Goal: Task Accomplishment & Management: Complete application form

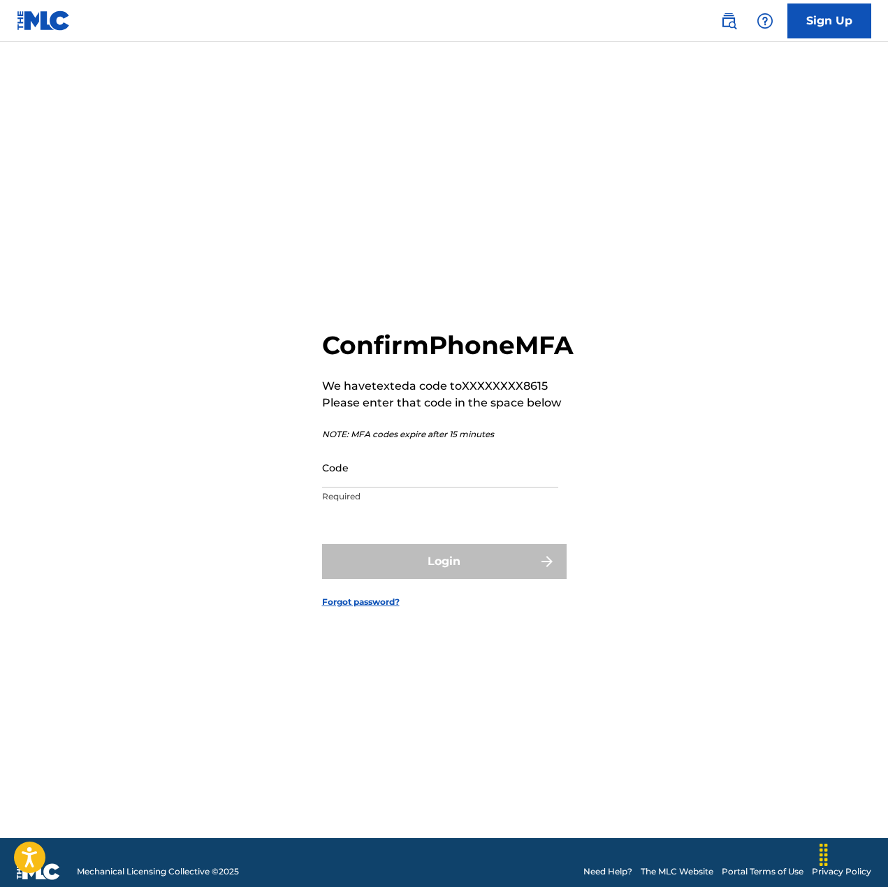
click at [430, 488] on input "Code" at bounding box center [440, 468] width 236 height 40
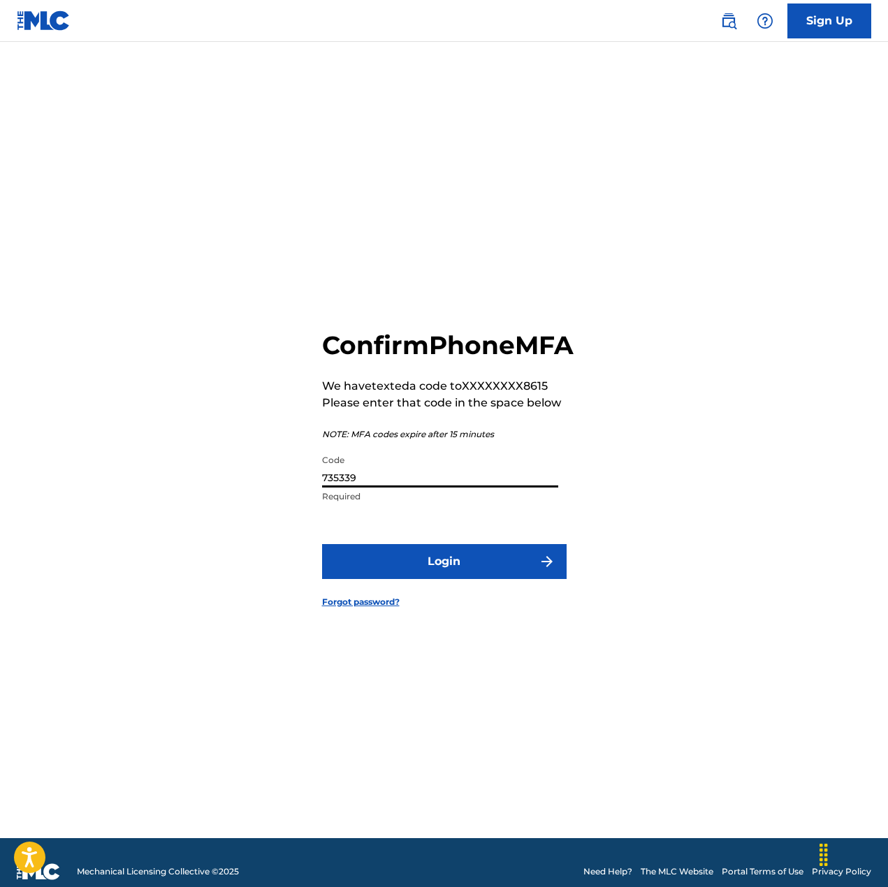
type input "735339"
click at [434, 579] on button "Login" at bounding box center [444, 561] width 244 height 35
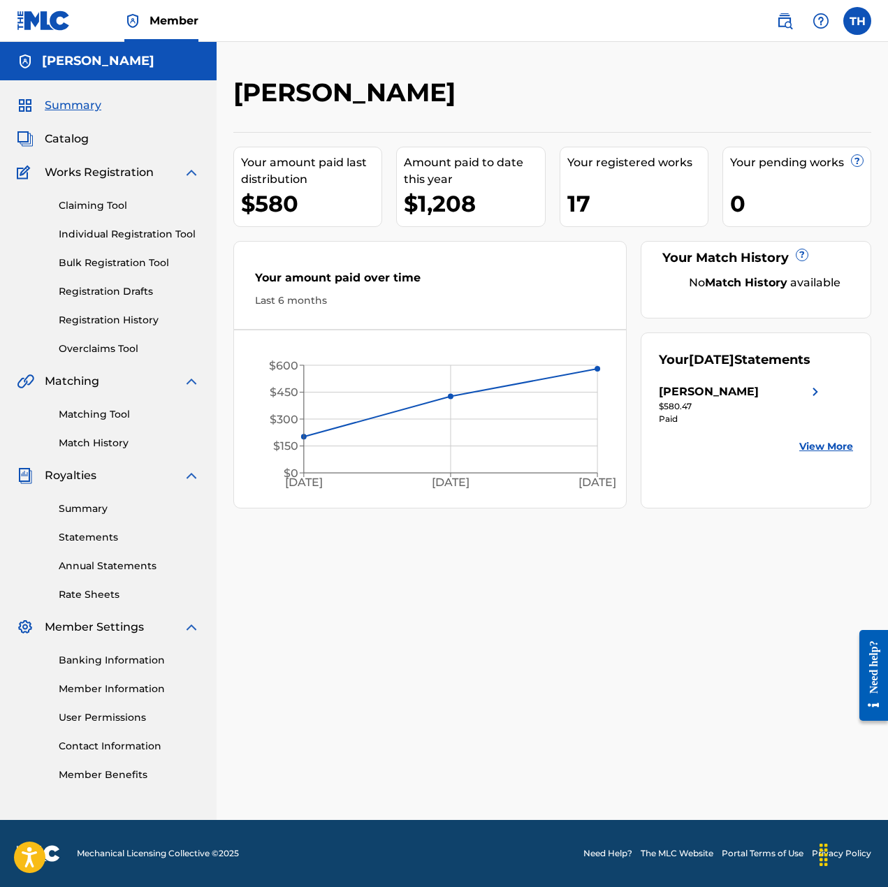
click at [108, 412] on link "Matching Tool" at bounding box center [129, 414] width 141 height 15
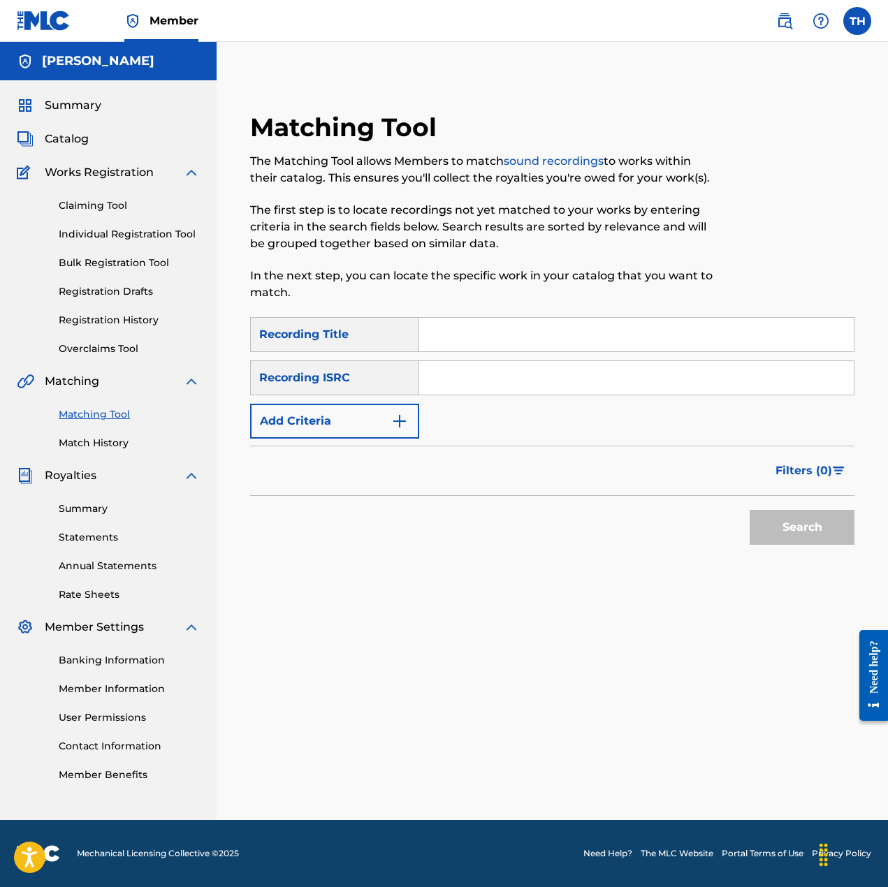
click at [99, 446] on link "Match History" at bounding box center [129, 443] width 141 height 15
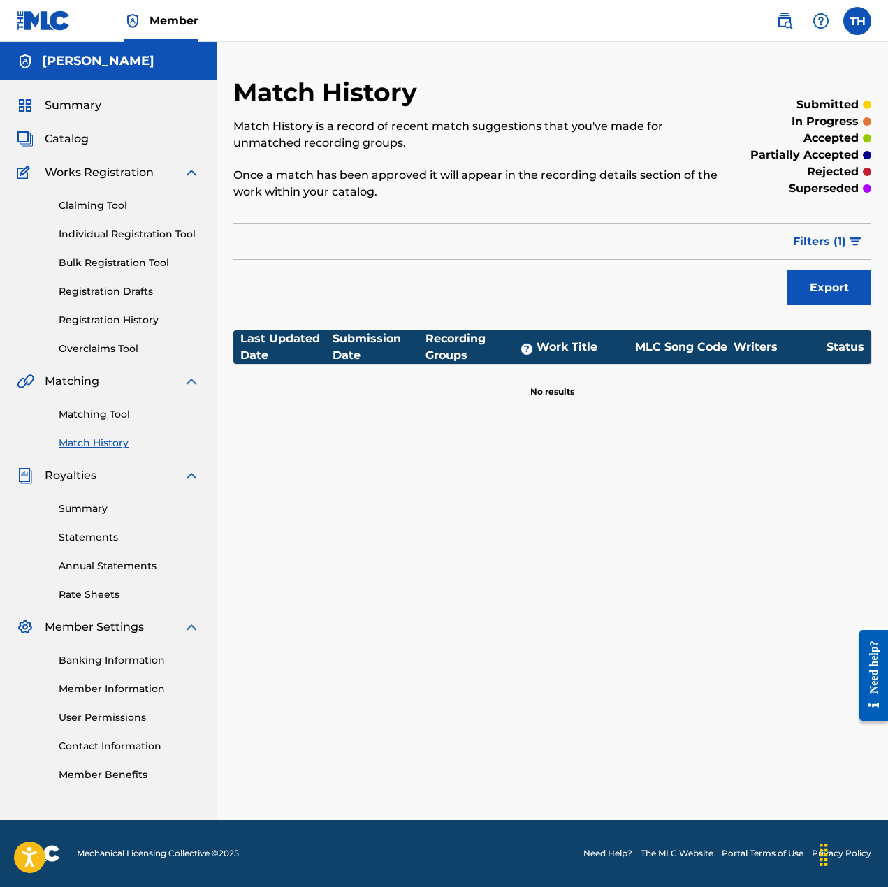
click at [105, 234] on link "Individual Registration Tool" at bounding box center [129, 234] width 141 height 15
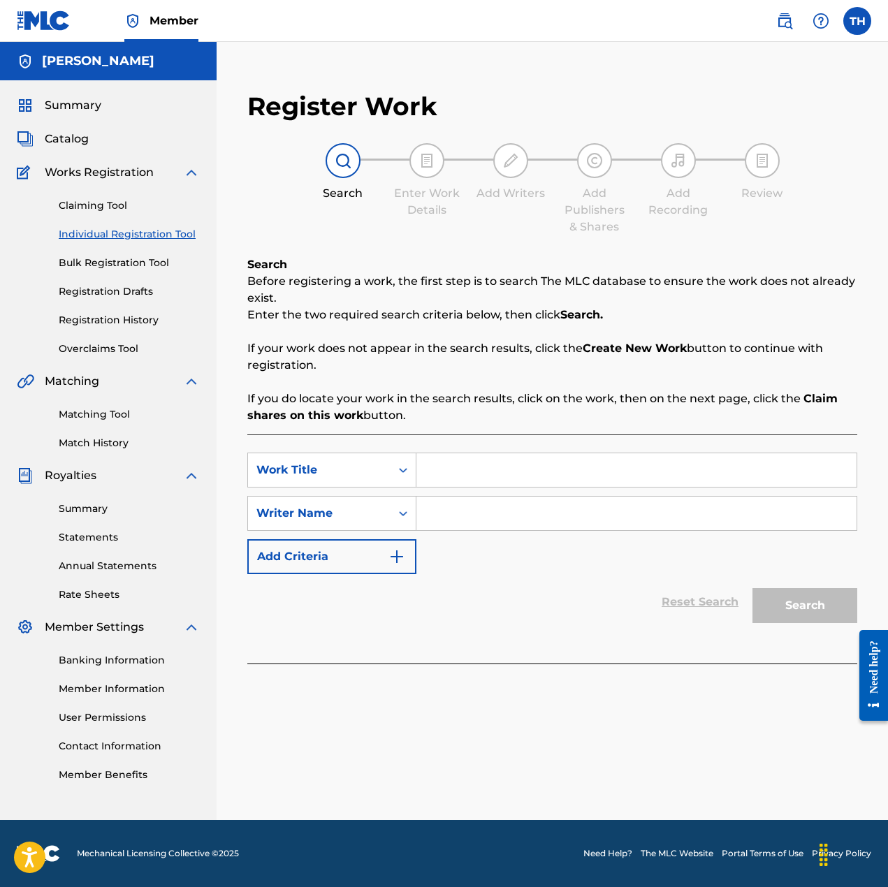
click at [100, 265] on link "Bulk Registration Tool" at bounding box center [129, 263] width 141 height 15
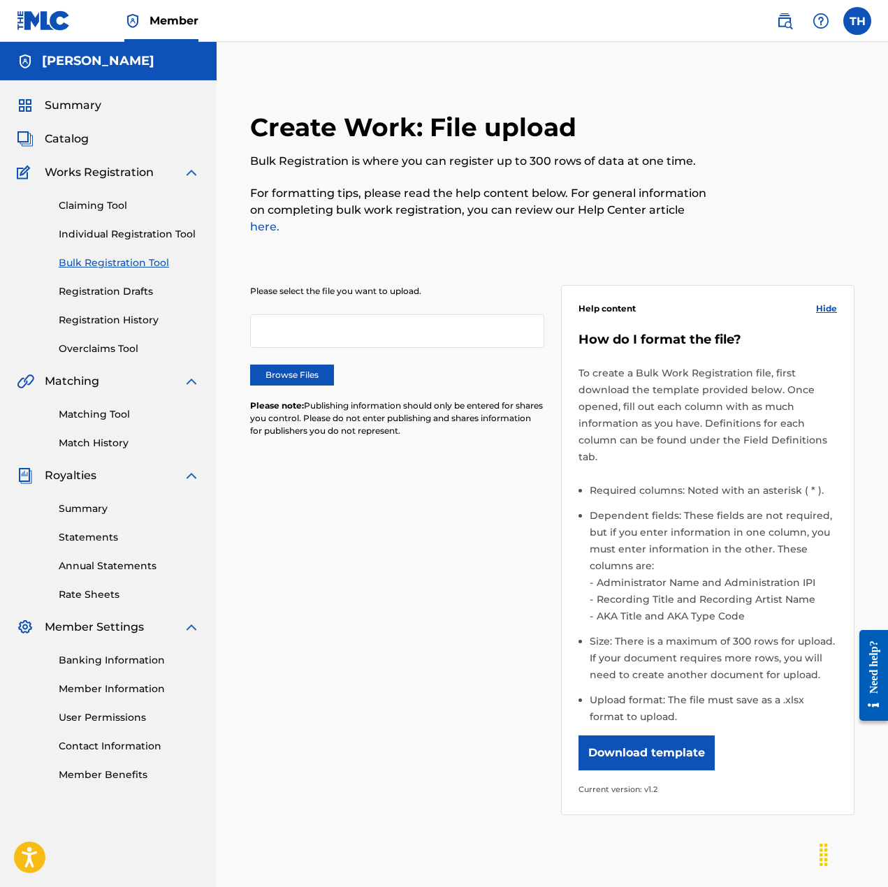
click at [100, 291] on link "Registration Drafts" at bounding box center [129, 291] width 141 height 15
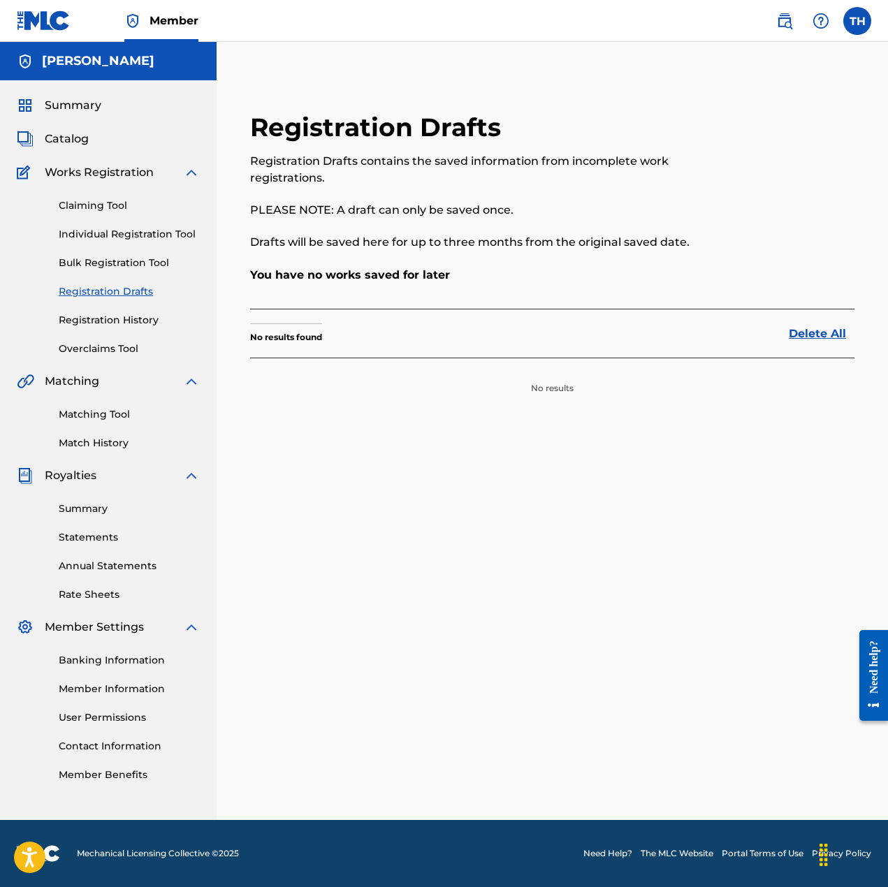
click at [108, 314] on link "Registration History" at bounding box center [129, 320] width 141 height 15
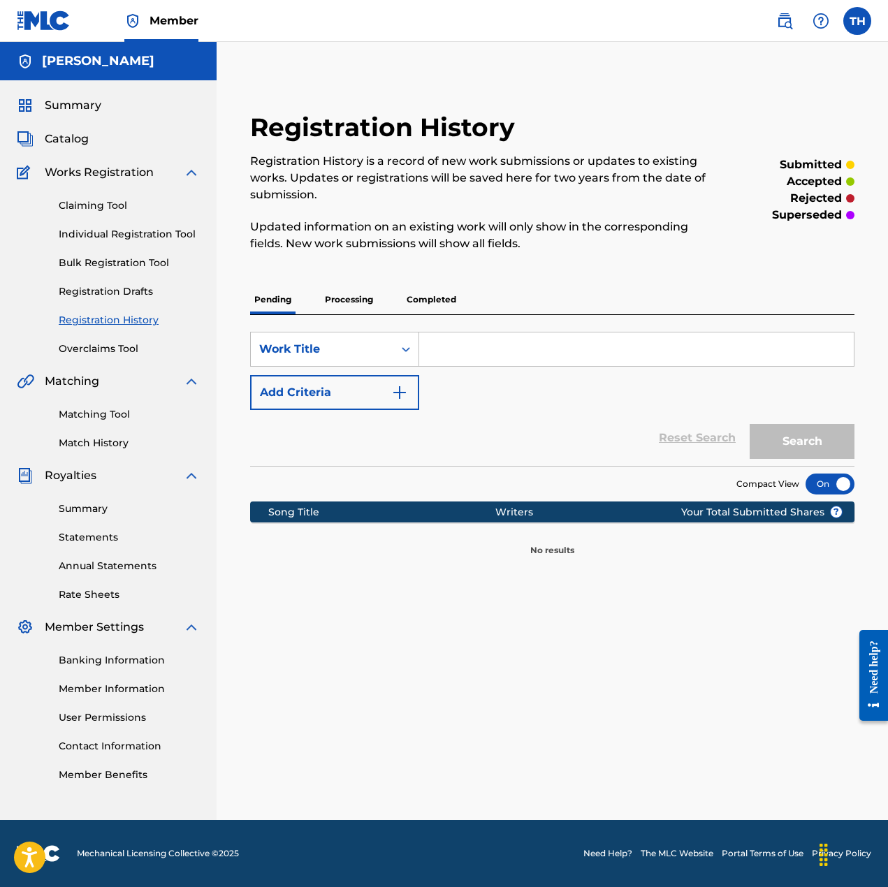
click at [367, 301] on p "Processing" at bounding box center [349, 299] width 57 height 29
click at [463, 305] on div "Pending Processing Completed" at bounding box center [552, 299] width 604 height 29
click at [427, 307] on p "Completed" at bounding box center [431, 299] width 58 height 29
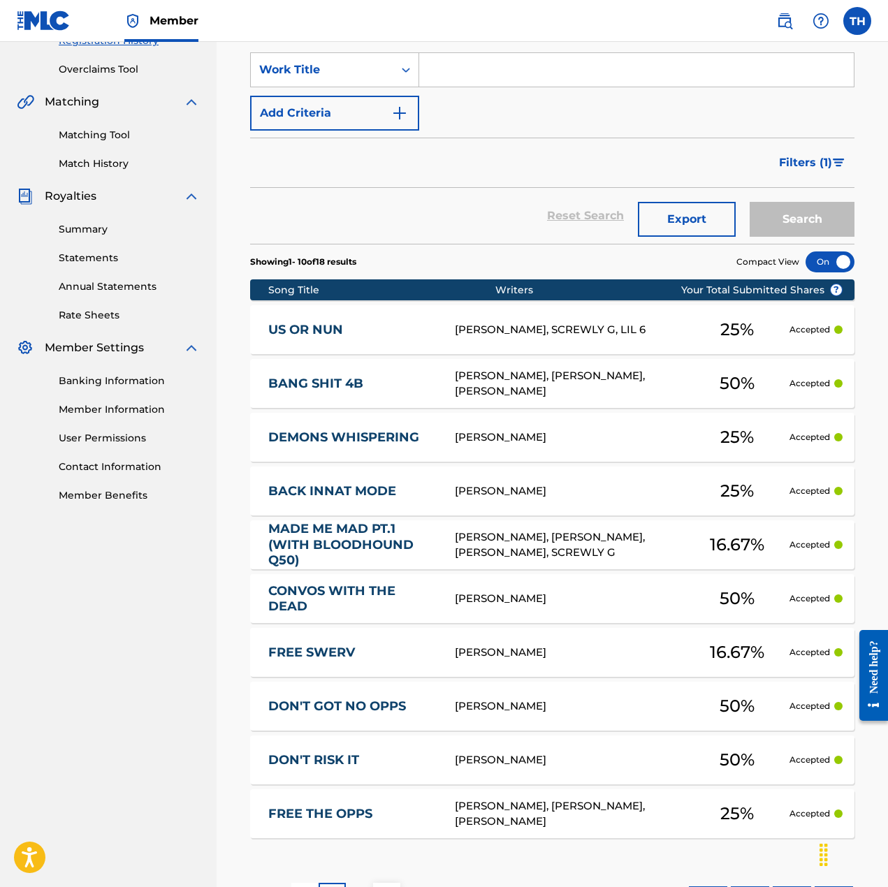
scroll to position [392, 0]
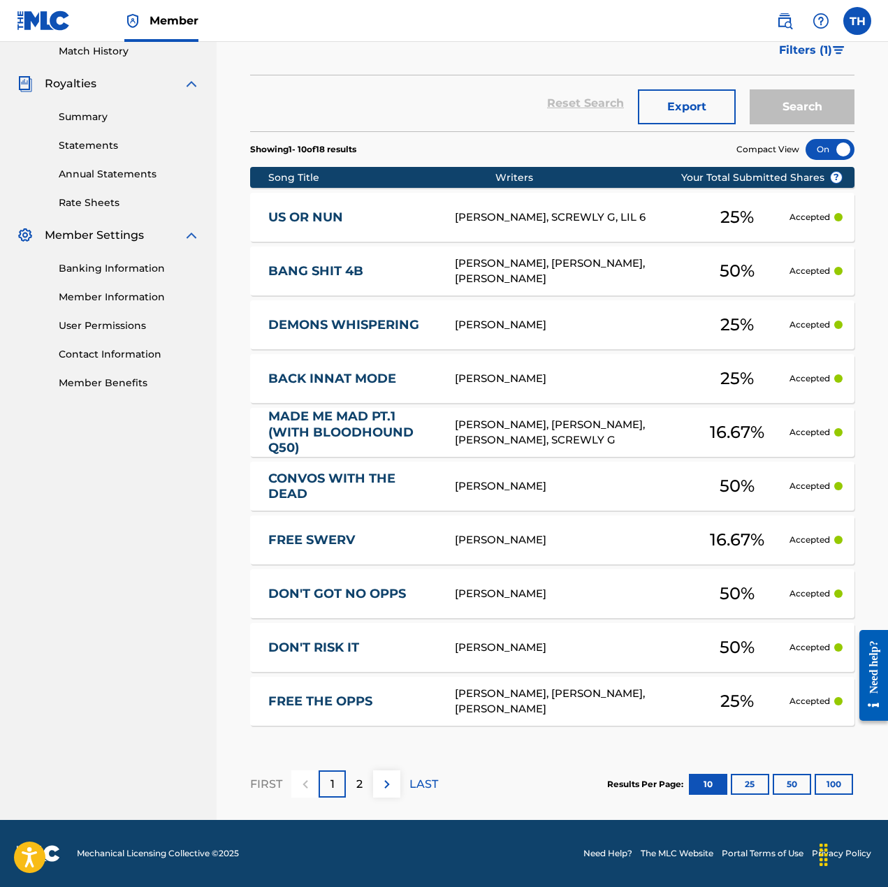
click at [534, 708] on div "[PERSON_NAME], [PERSON_NAME], [PERSON_NAME]" at bounding box center [570, 701] width 230 height 31
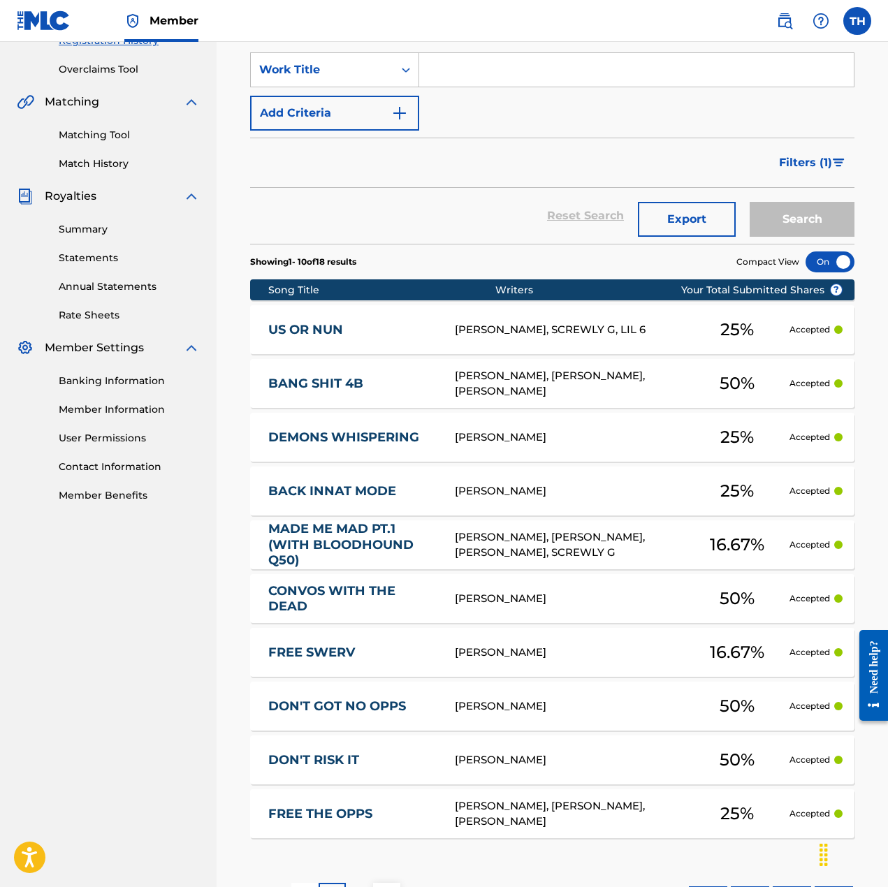
scroll to position [392, 0]
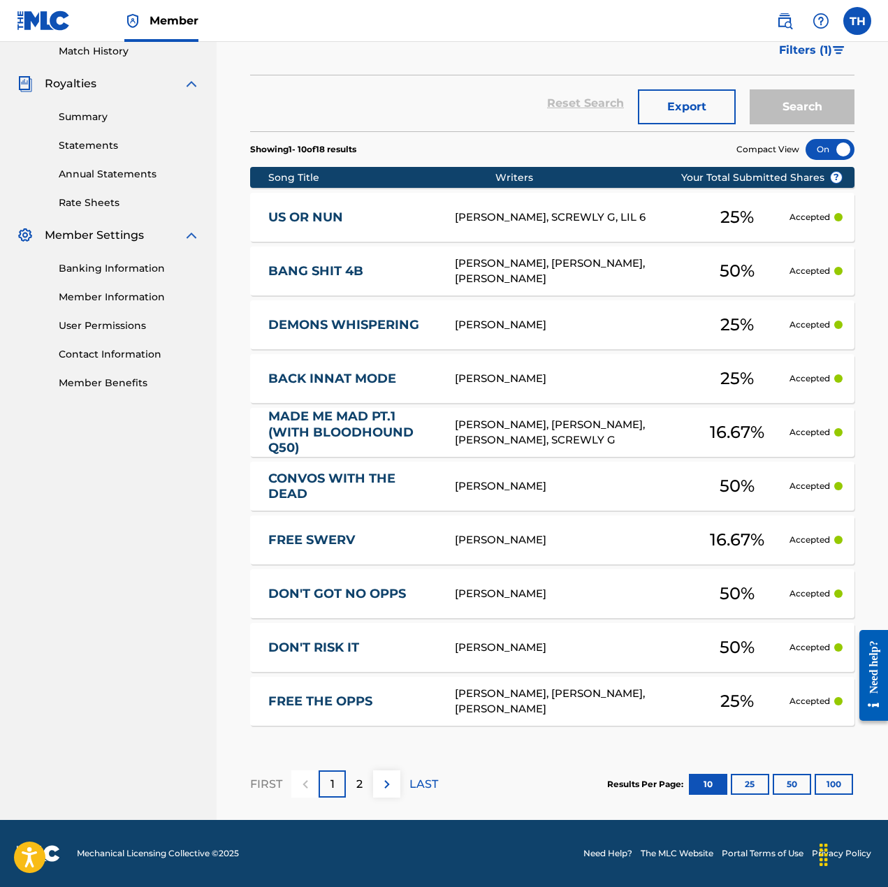
click at [351, 784] on div "2" at bounding box center [359, 783] width 27 height 27
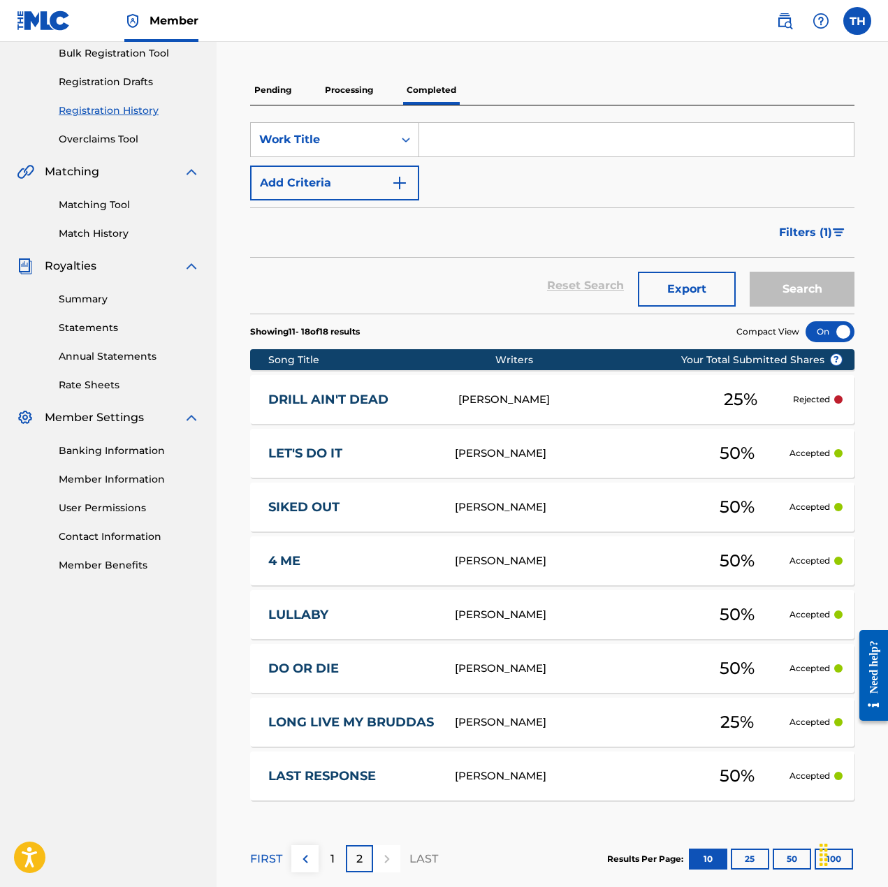
scroll to position [279, 0]
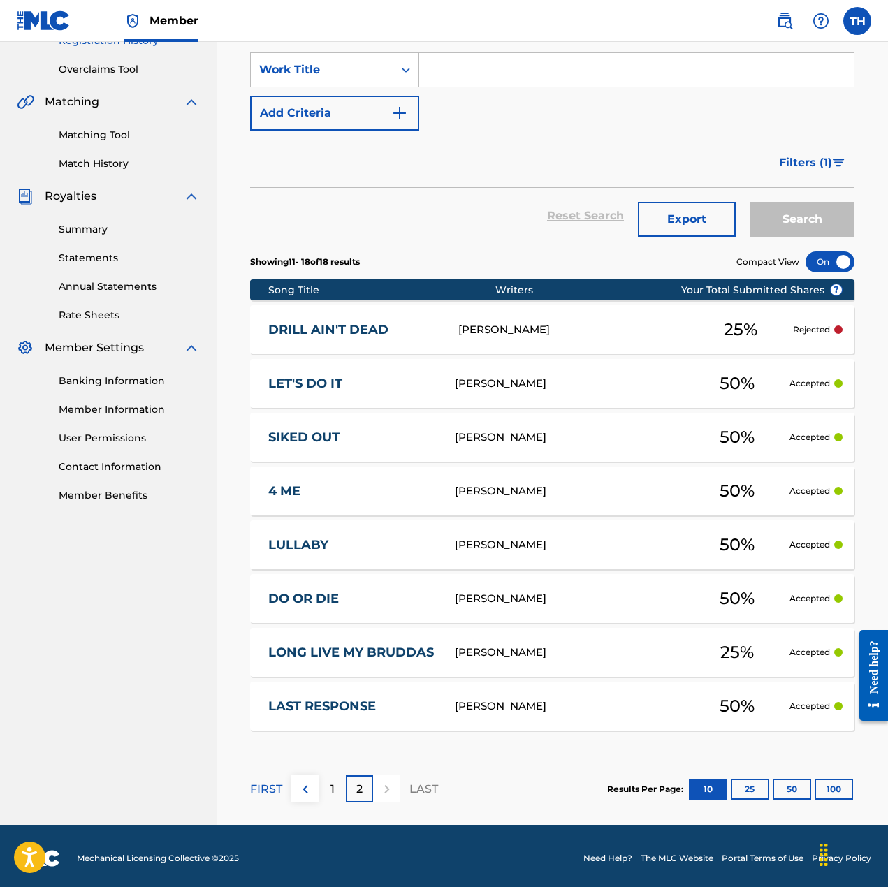
click at [329, 795] on div "1" at bounding box center [331, 788] width 27 height 27
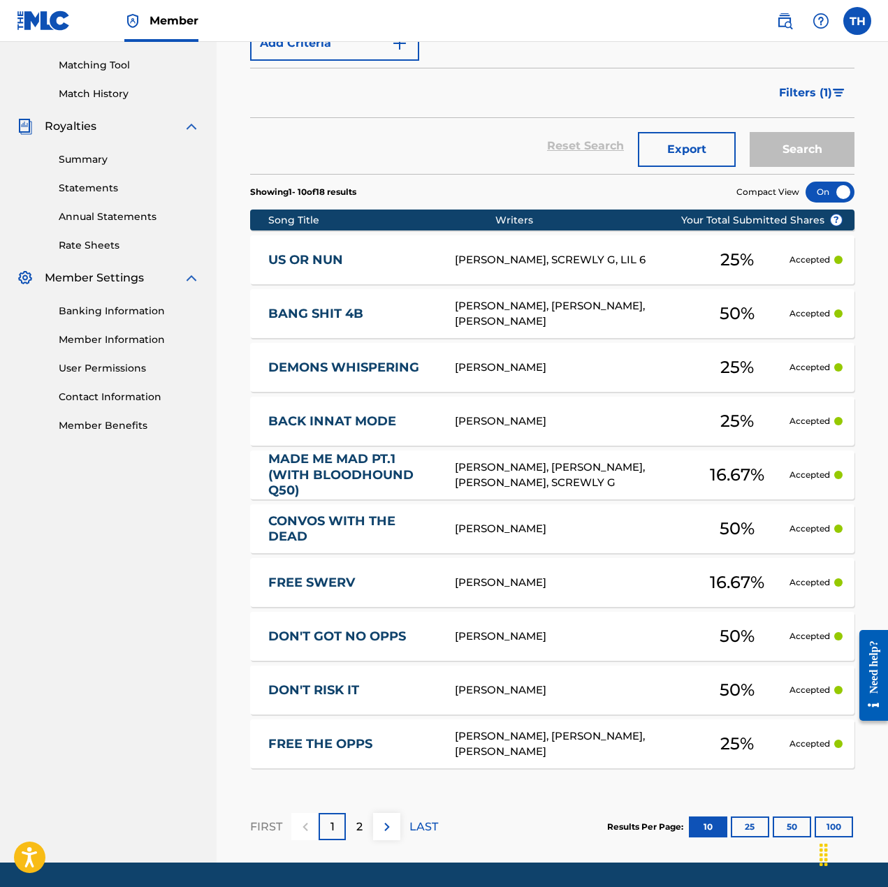
scroll to position [392, 0]
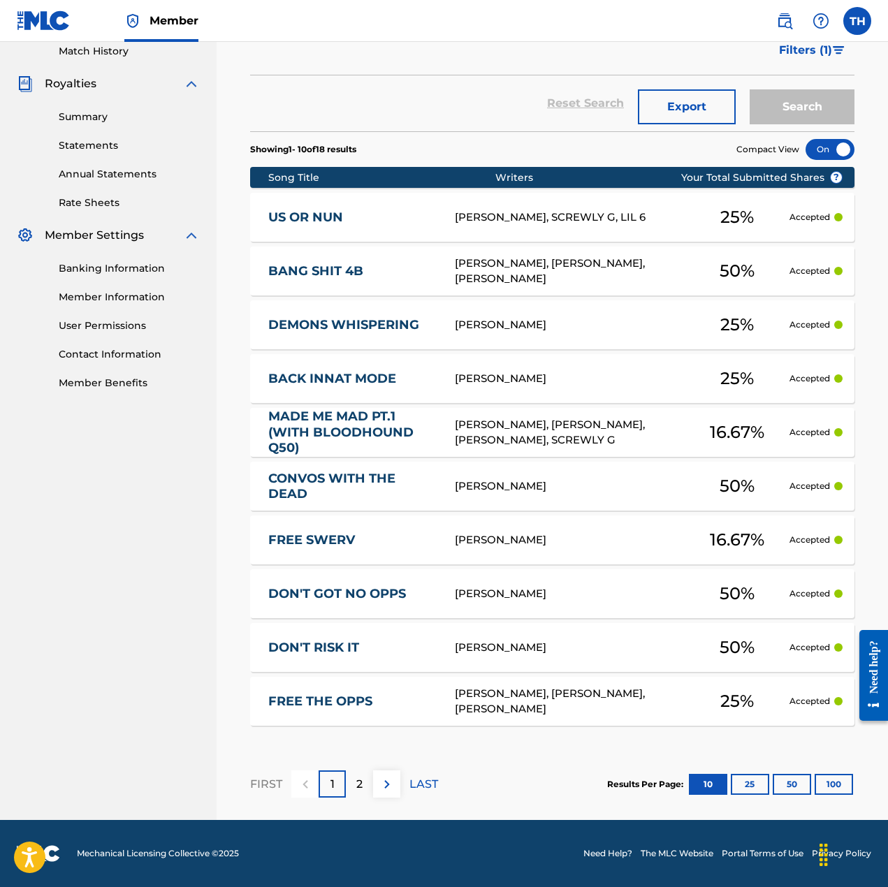
click at [365, 783] on div "2" at bounding box center [359, 783] width 27 height 27
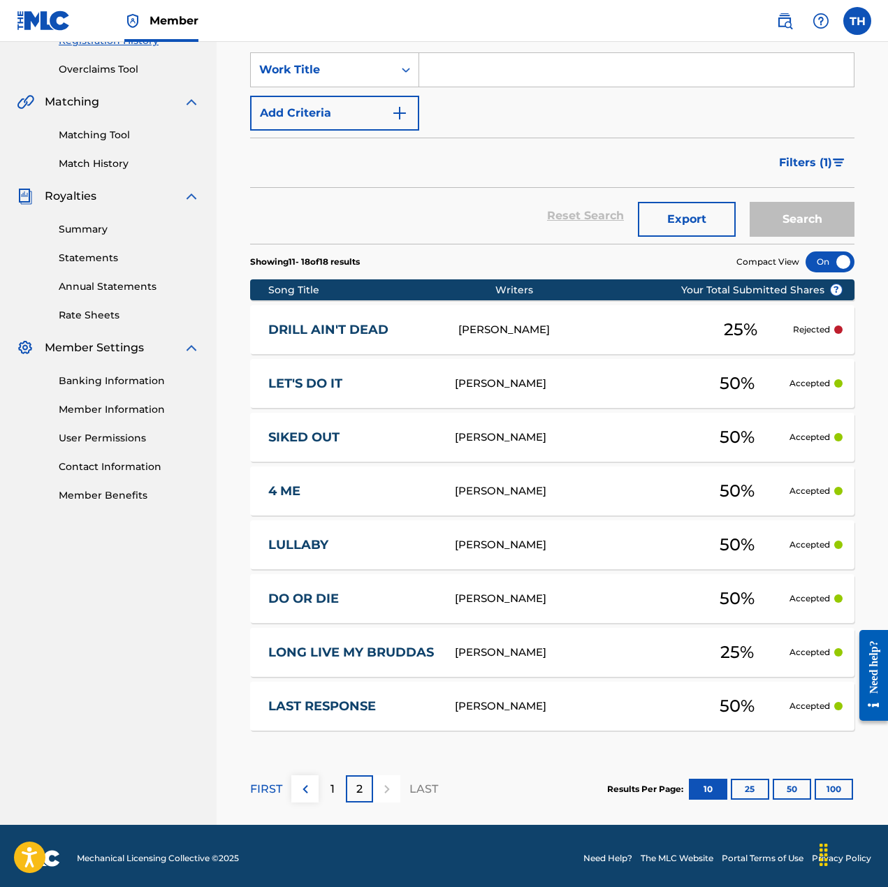
scroll to position [284, 0]
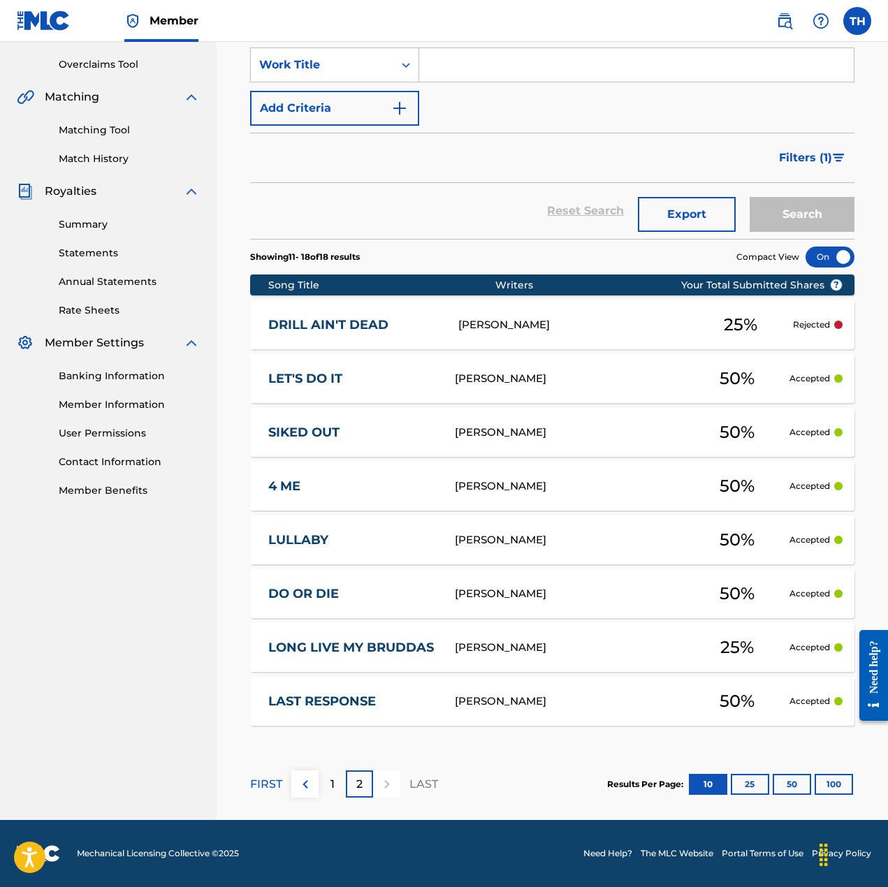
click at [333, 779] on p "1" at bounding box center [332, 784] width 4 height 17
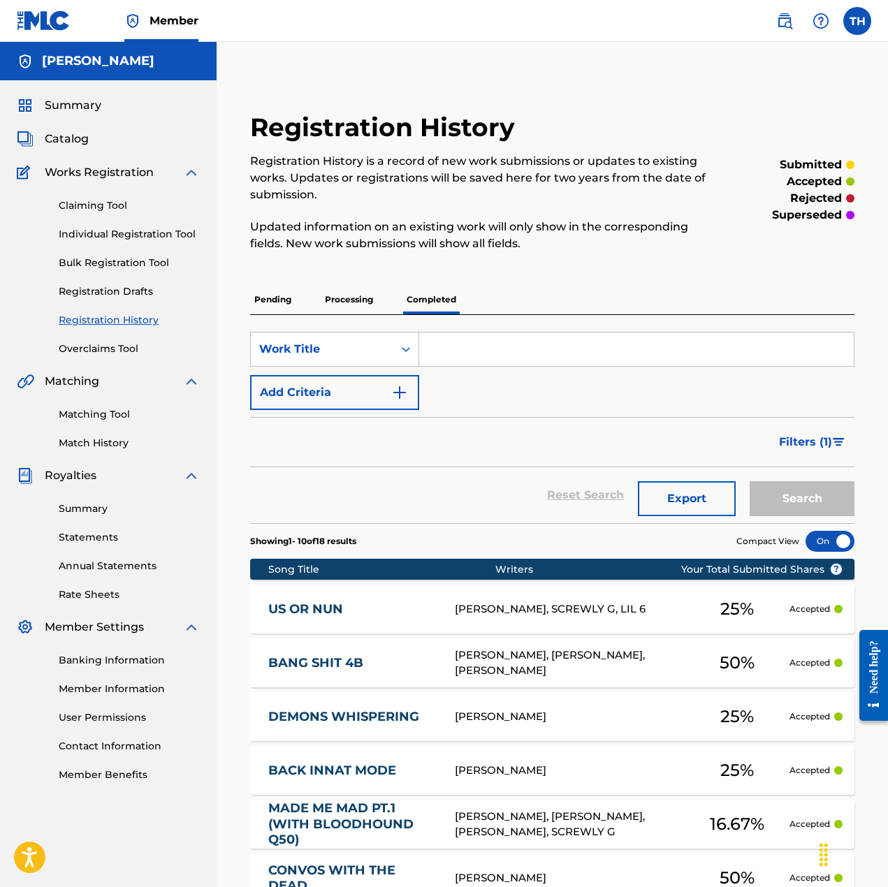
scroll to position [392, 0]
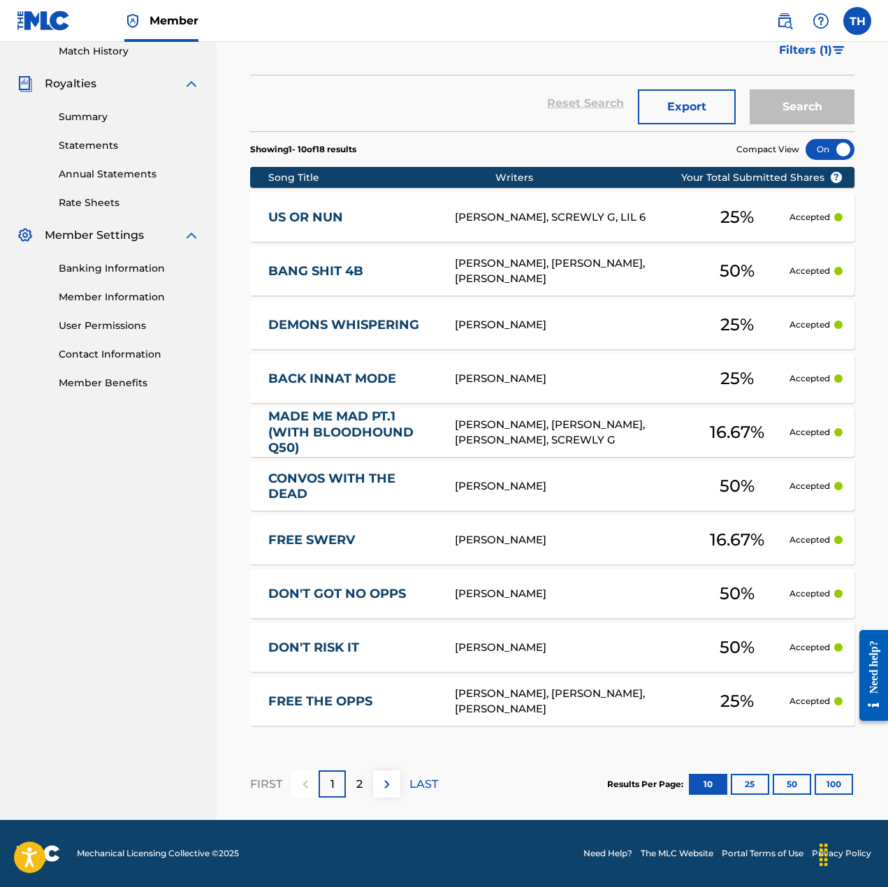
click at [633, 274] on div "[PERSON_NAME], [PERSON_NAME], [PERSON_NAME]" at bounding box center [570, 271] width 230 height 31
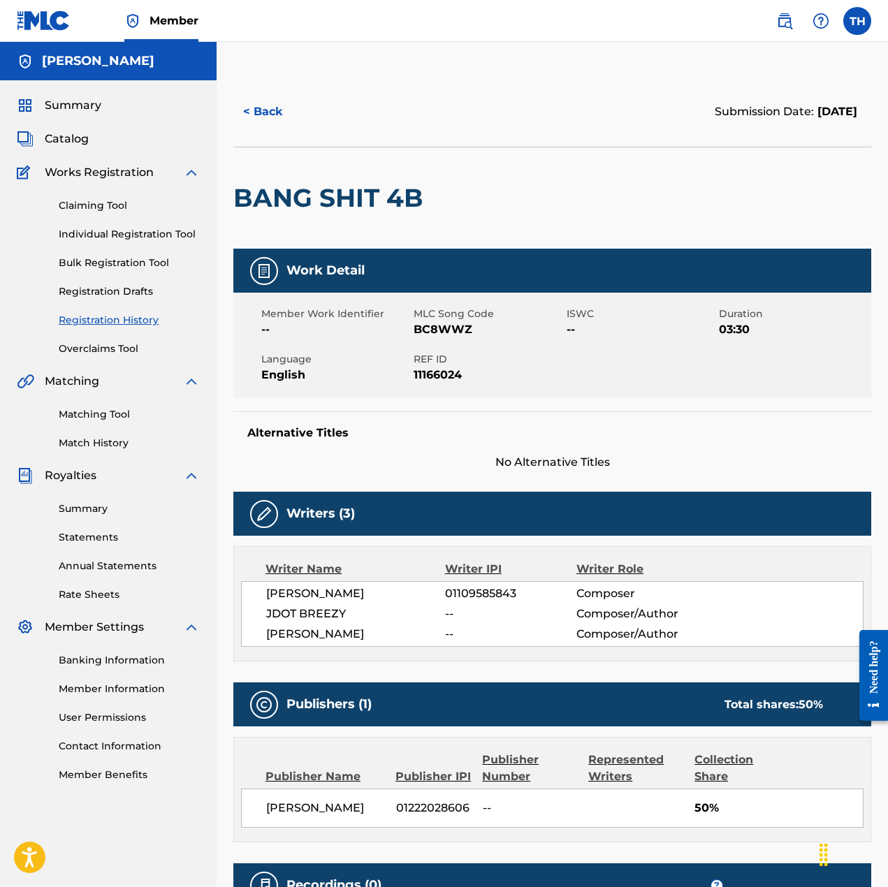
click at [258, 118] on button "< Back" at bounding box center [275, 111] width 84 height 35
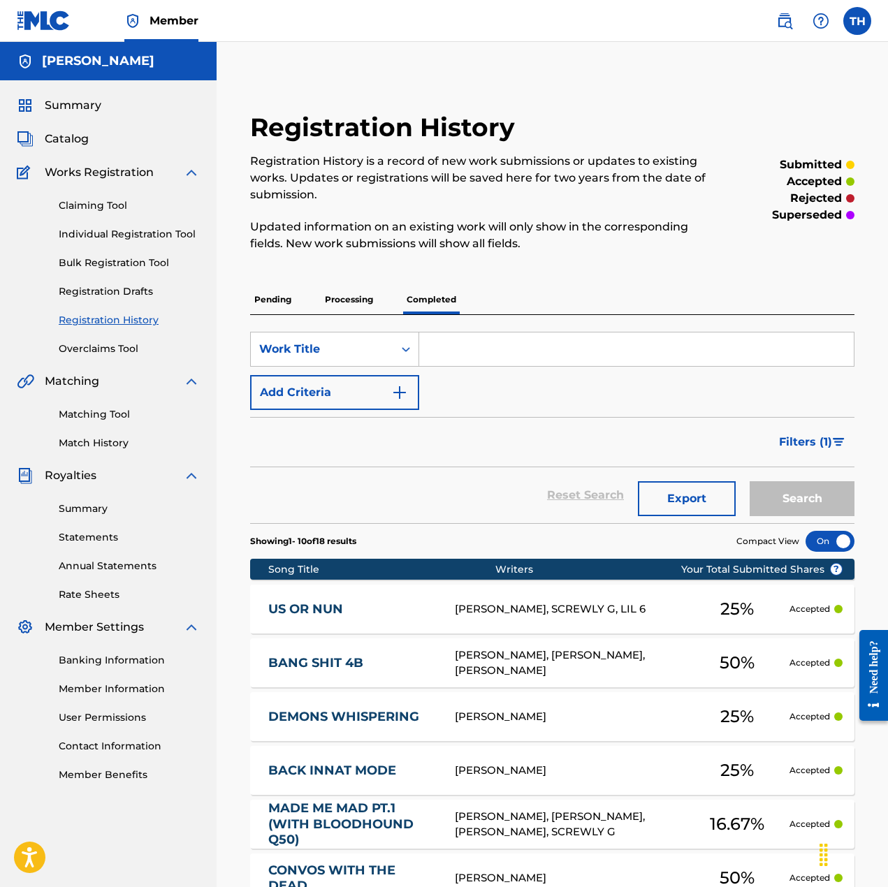
click at [358, 305] on p "Processing" at bounding box center [349, 299] width 57 height 29
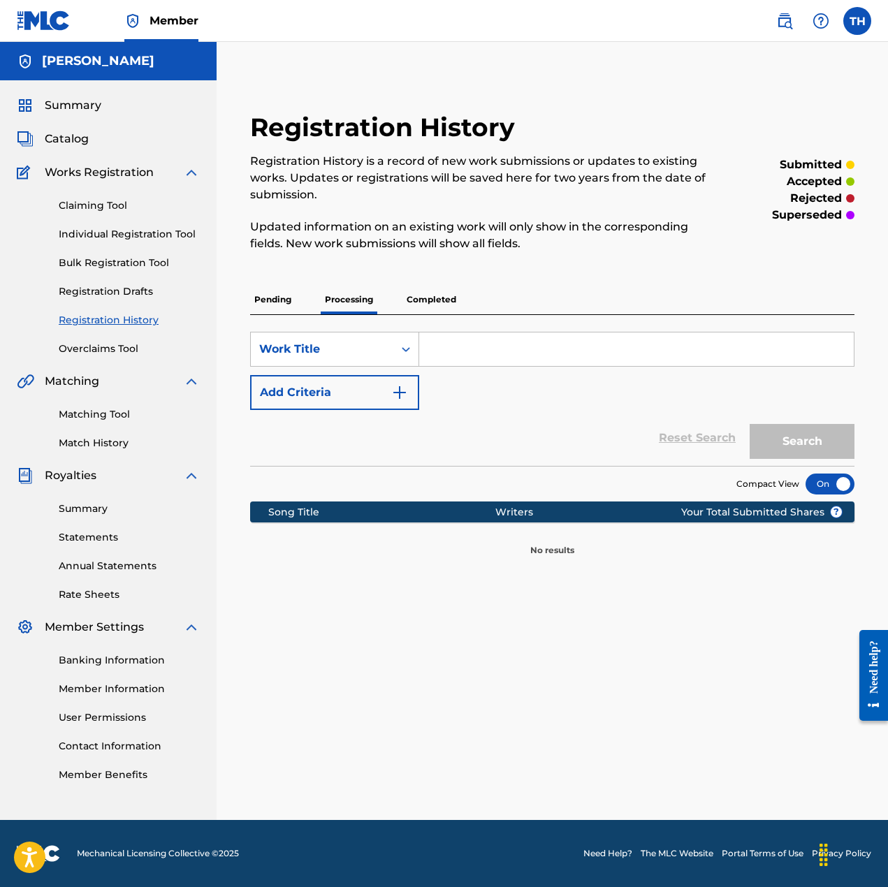
click at [277, 309] on p "Pending" at bounding box center [272, 299] width 45 height 29
click at [418, 306] on p "Completed" at bounding box center [431, 299] width 58 height 29
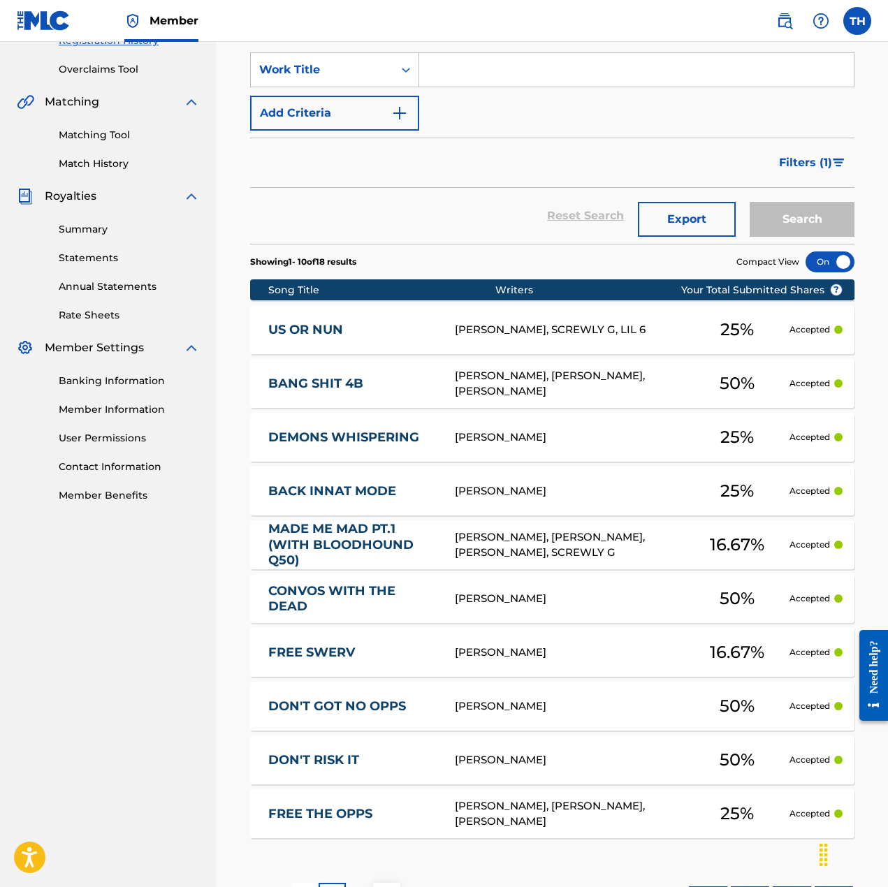
scroll to position [392, 0]
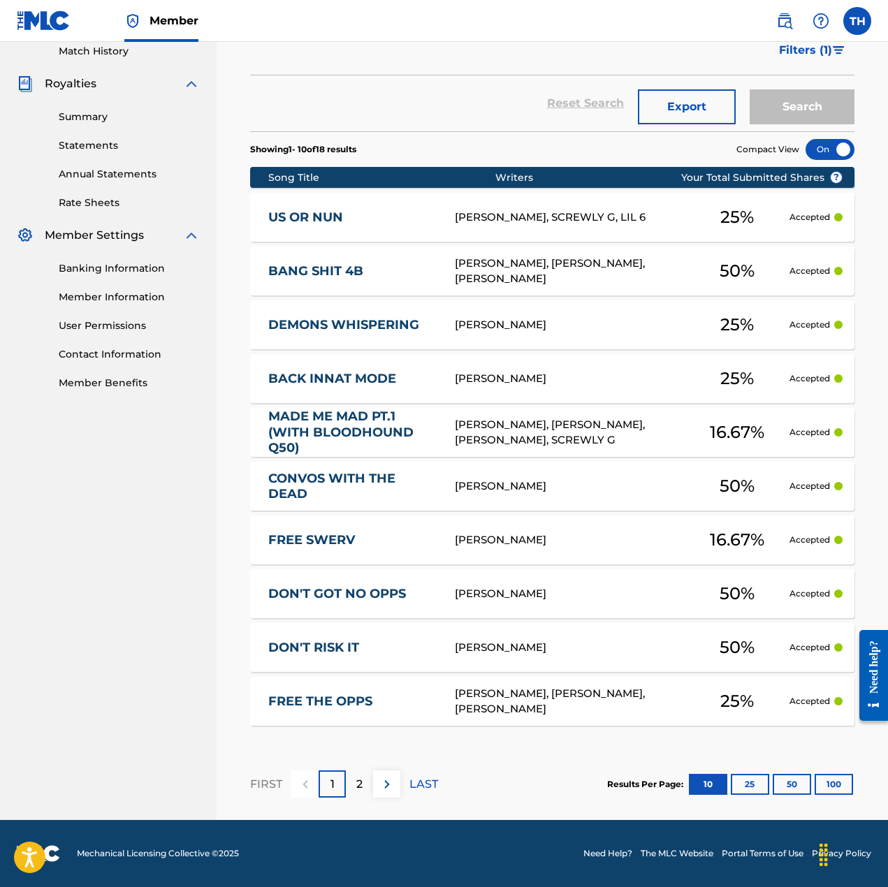
click at [358, 789] on p "2" at bounding box center [359, 784] width 6 height 17
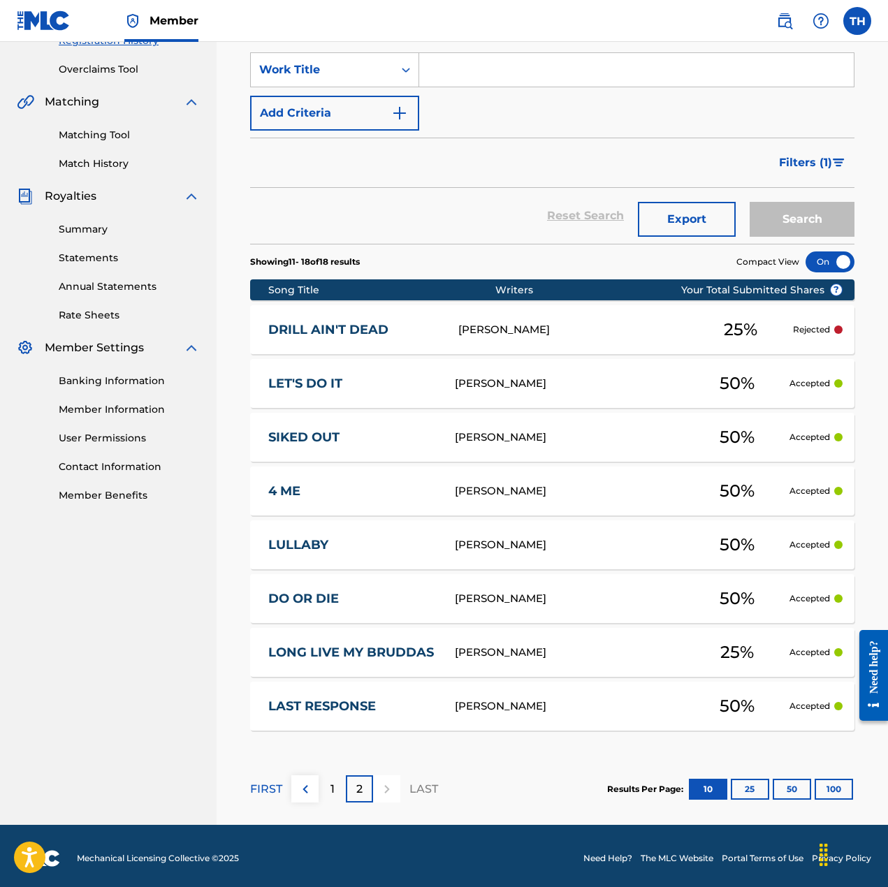
scroll to position [210, 0]
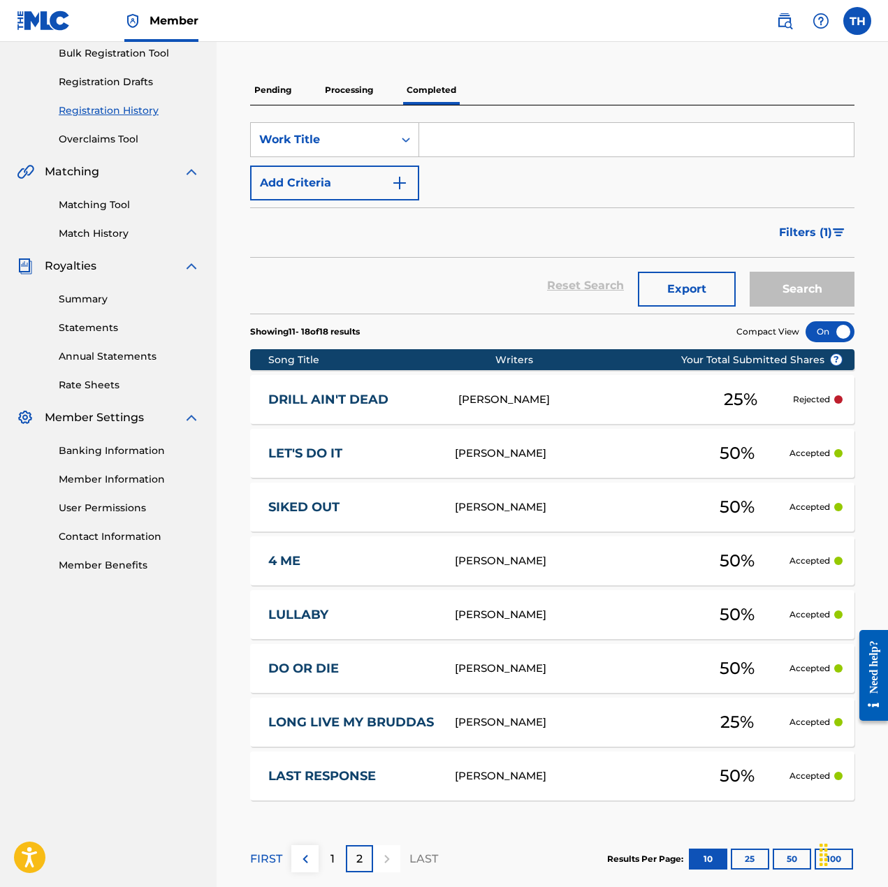
click at [494, 403] on div "[PERSON_NAME]" at bounding box center [573, 400] width 230 height 16
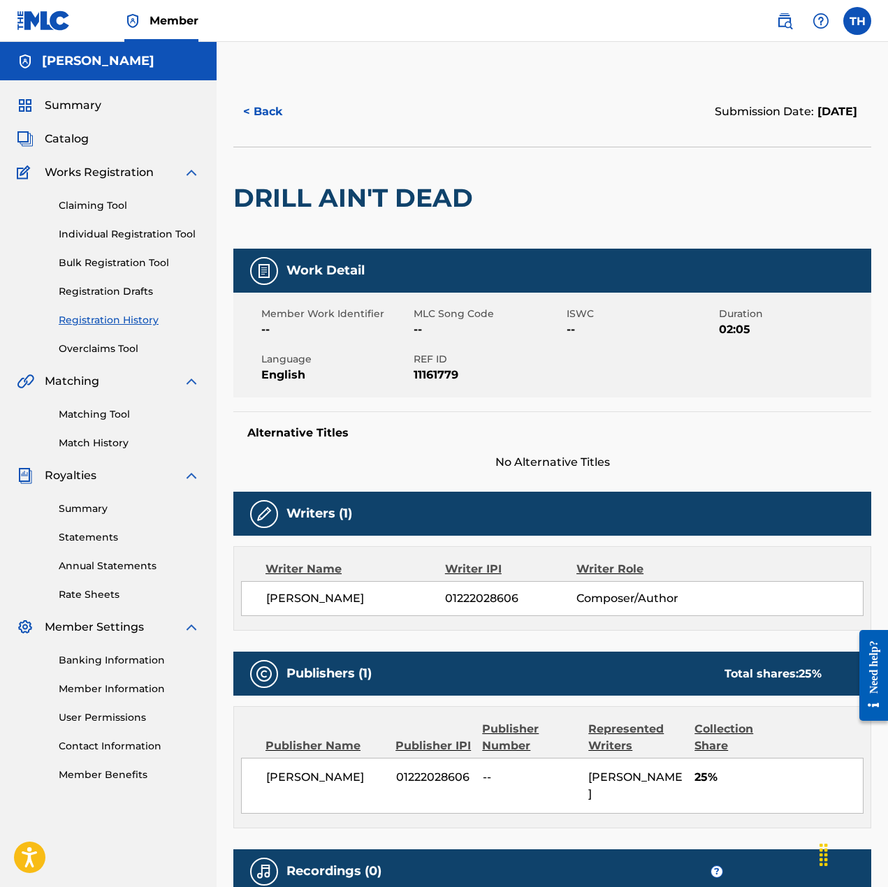
click at [258, 112] on button "< Back" at bounding box center [275, 111] width 84 height 35
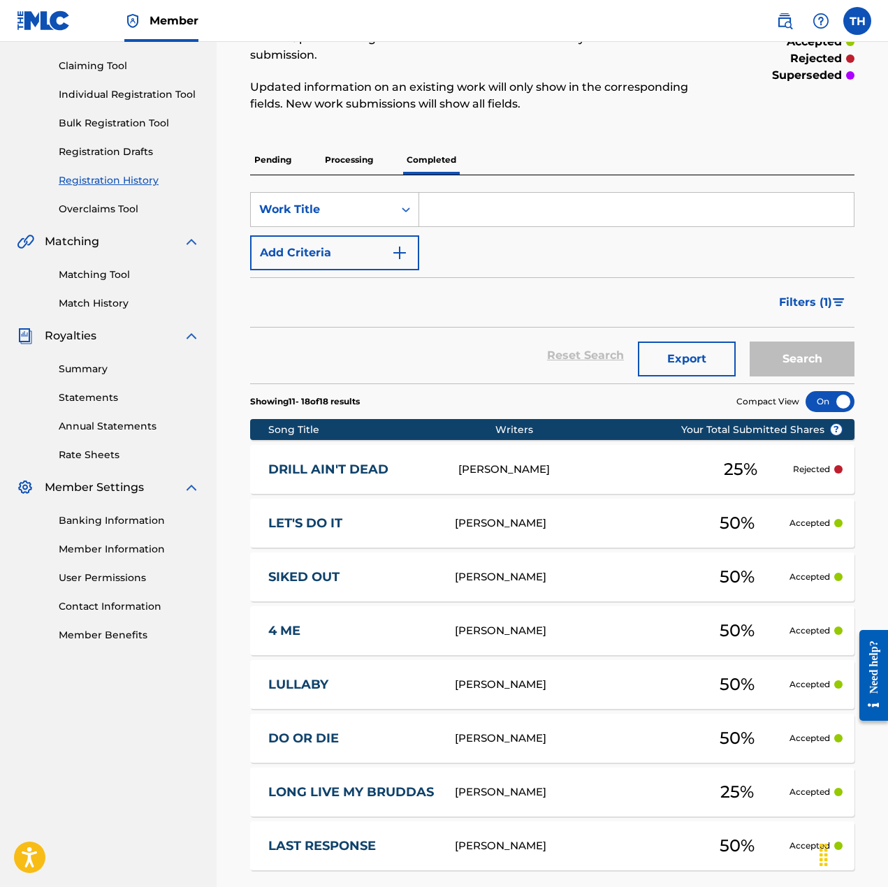
scroll to position [279, 0]
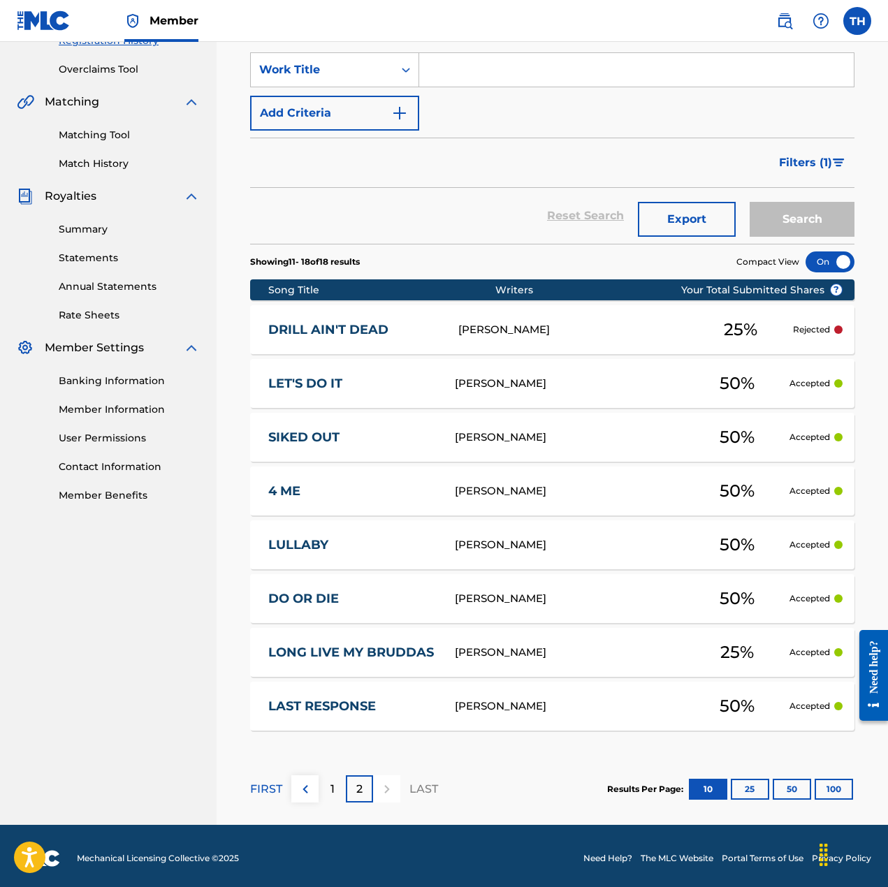
click at [325, 789] on div "1" at bounding box center [331, 788] width 27 height 27
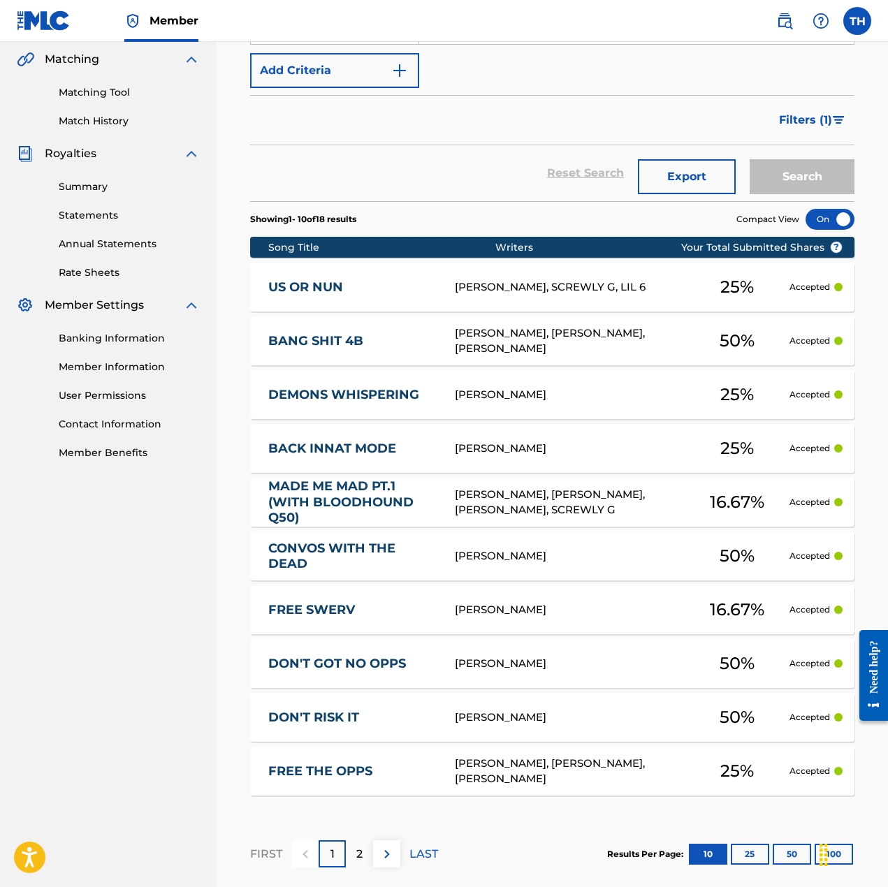
scroll to position [252, 0]
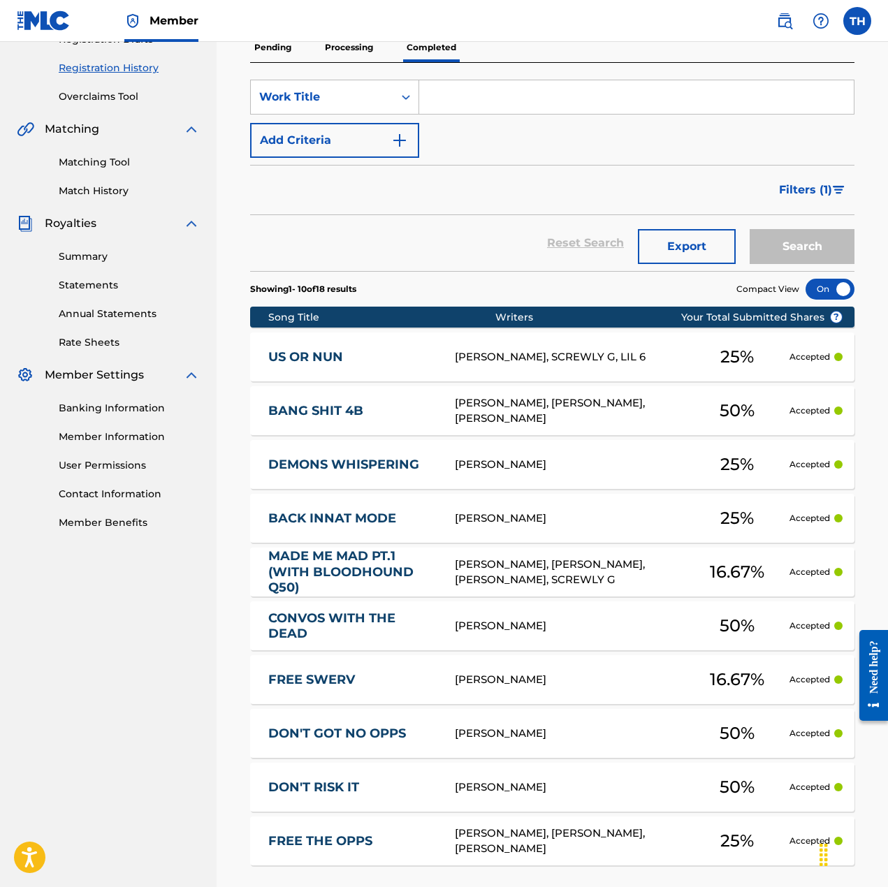
click at [99, 201] on div "Summary Catalog Works Registration Claiming Tool Individual Registration Tool B…" at bounding box center [108, 187] width 217 height 719
click at [105, 193] on link "Match History" at bounding box center [129, 191] width 141 height 15
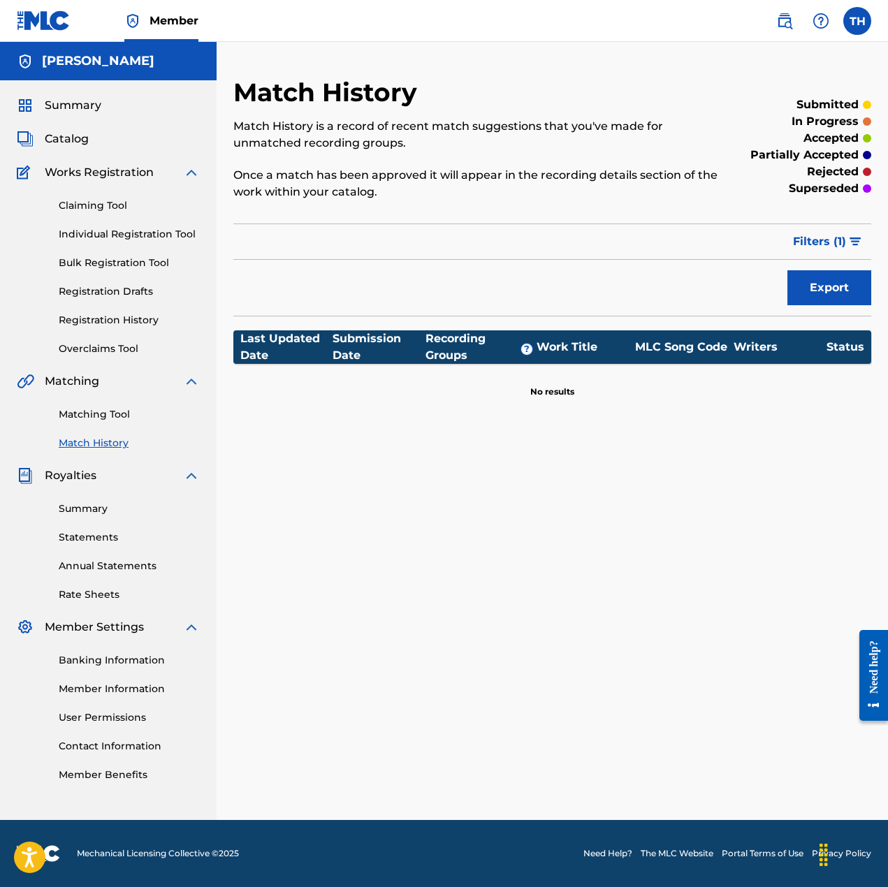
click at [100, 420] on link "Matching Tool" at bounding box center [129, 414] width 141 height 15
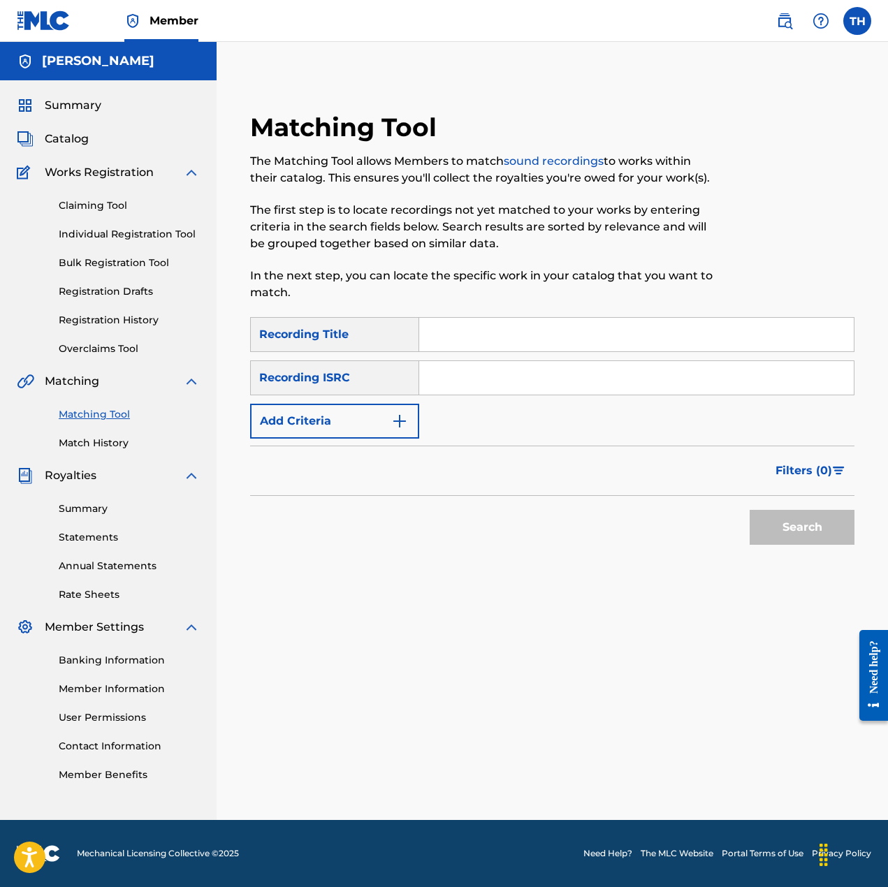
click at [101, 205] on link "Claiming Tool" at bounding box center [129, 205] width 141 height 15
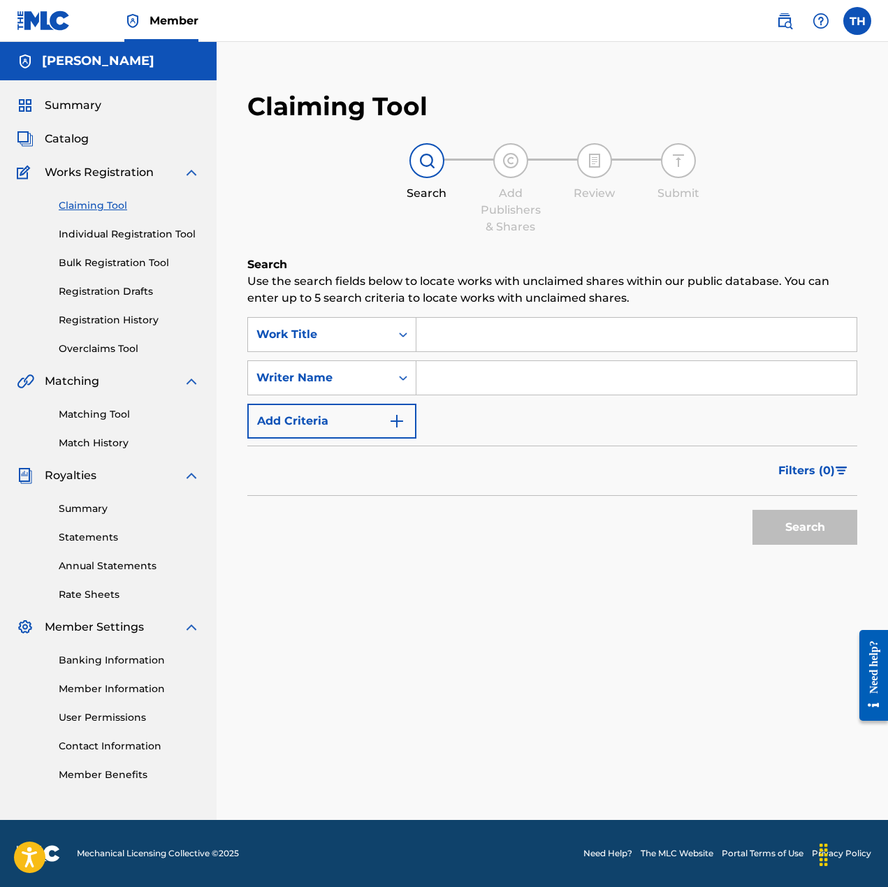
click at [106, 343] on link "Overclaims Tool" at bounding box center [129, 349] width 141 height 15
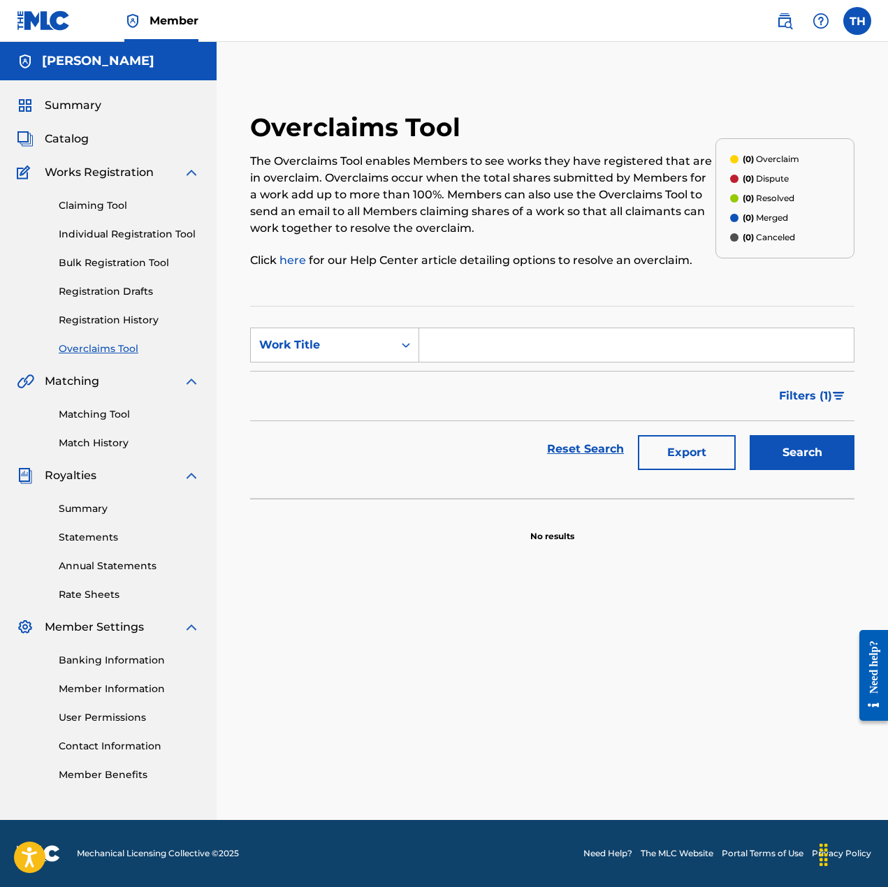
click at [119, 254] on div "Claiming Tool Individual Registration Tool Bulk Registration Tool Registration …" at bounding box center [108, 268] width 183 height 175
click at [125, 234] on link "Individual Registration Tool" at bounding box center [129, 234] width 141 height 15
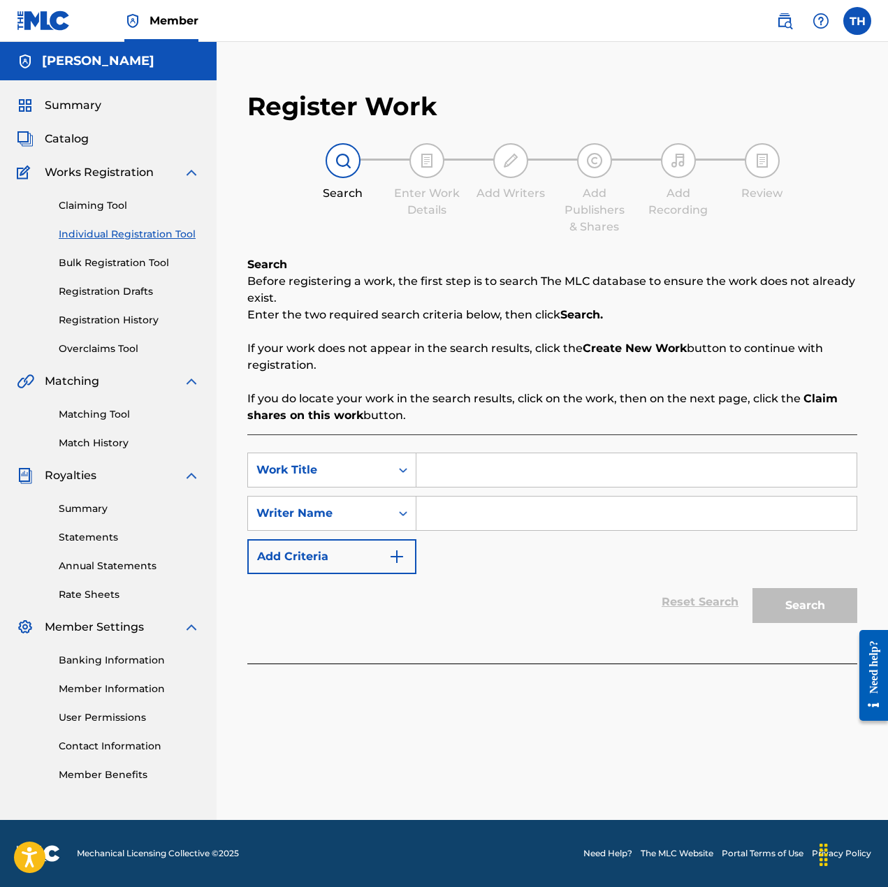
click at [113, 261] on link "Bulk Registration Tool" at bounding box center [129, 263] width 141 height 15
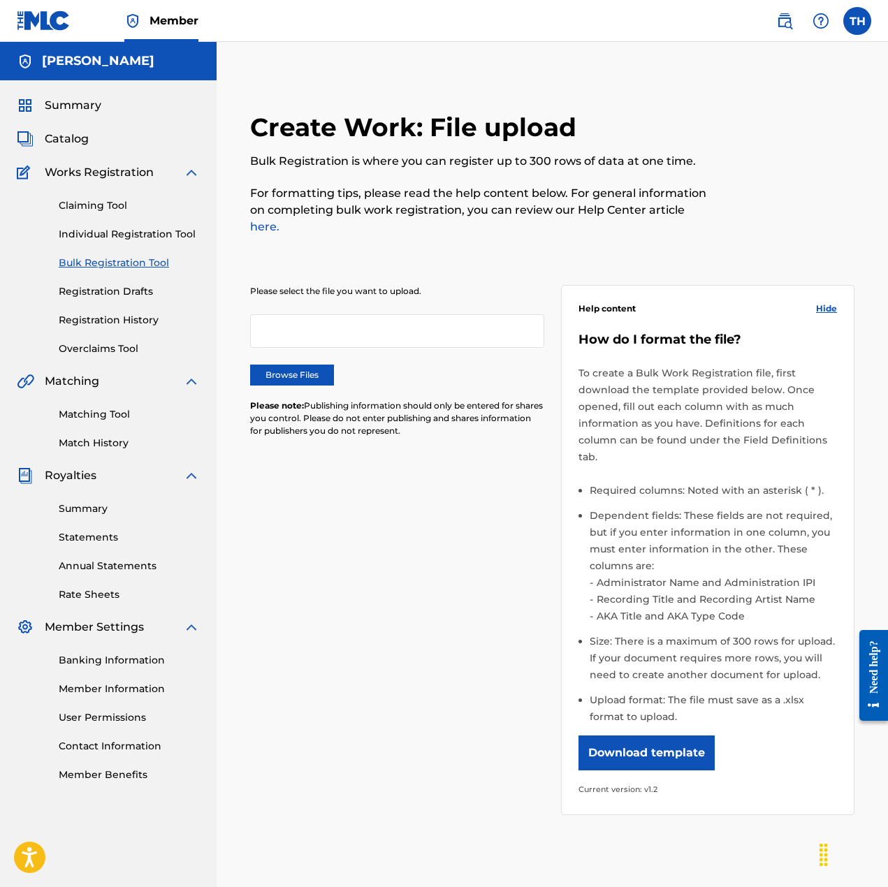
click at [109, 235] on link "Individual Registration Tool" at bounding box center [129, 234] width 141 height 15
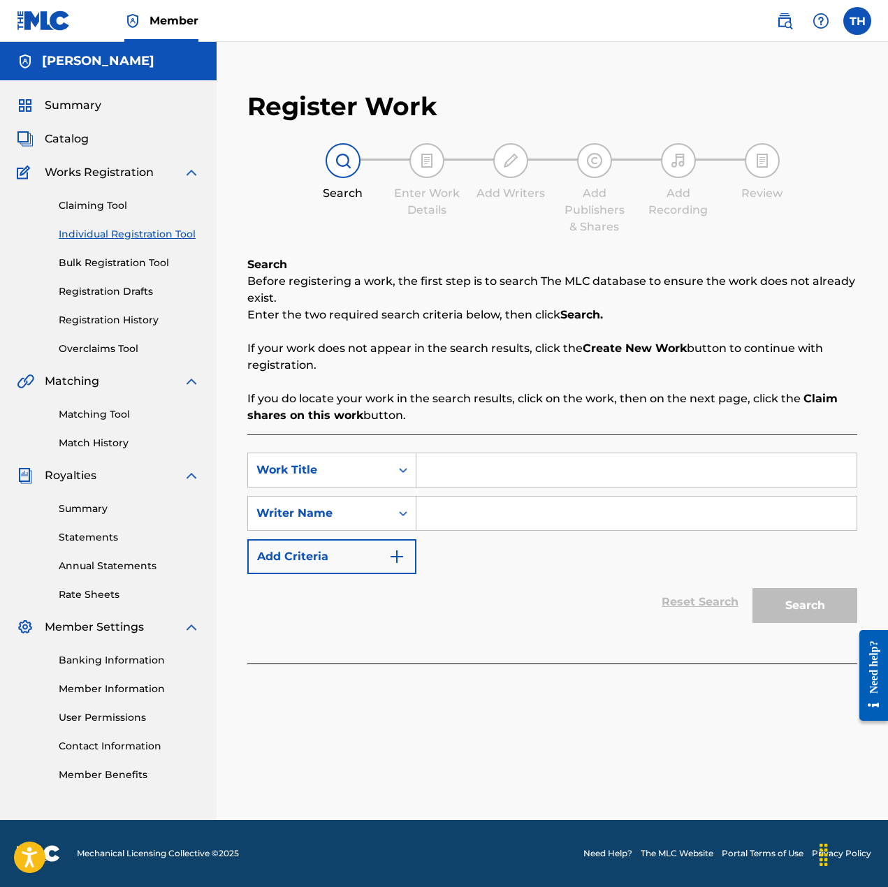
click at [98, 207] on link "Claiming Tool" at bounding box center [129, 205] width 141 height 15
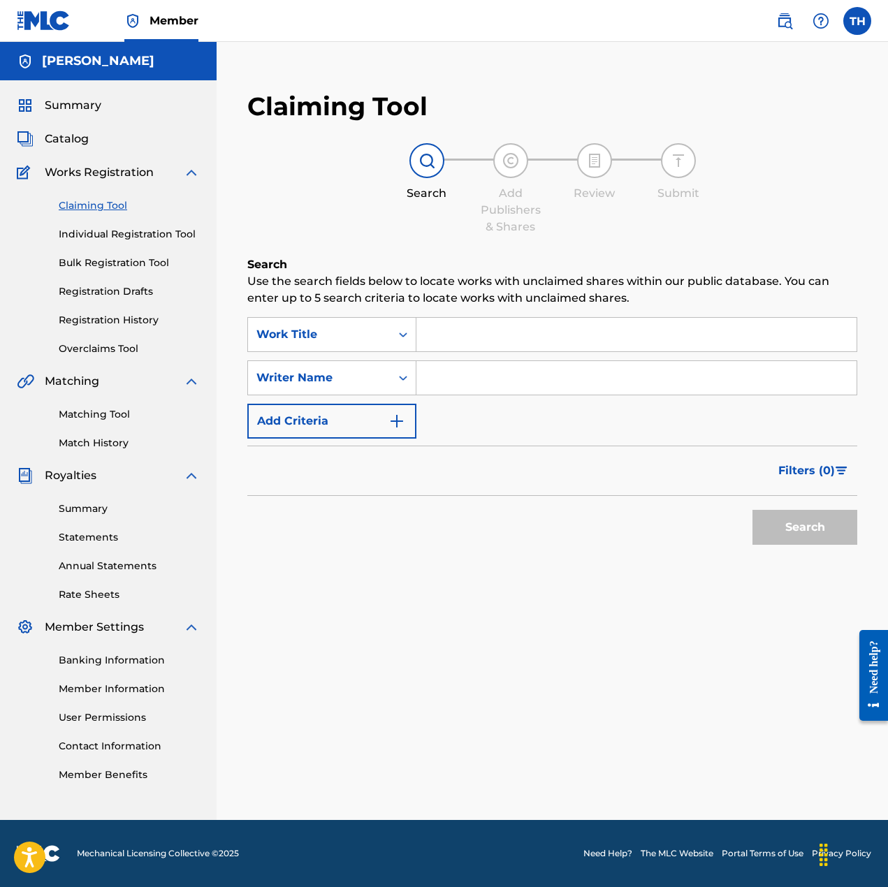
click at [131, 231] on link "Individual Registration Tool" at bounding box center [129, 234] width 141 height 15
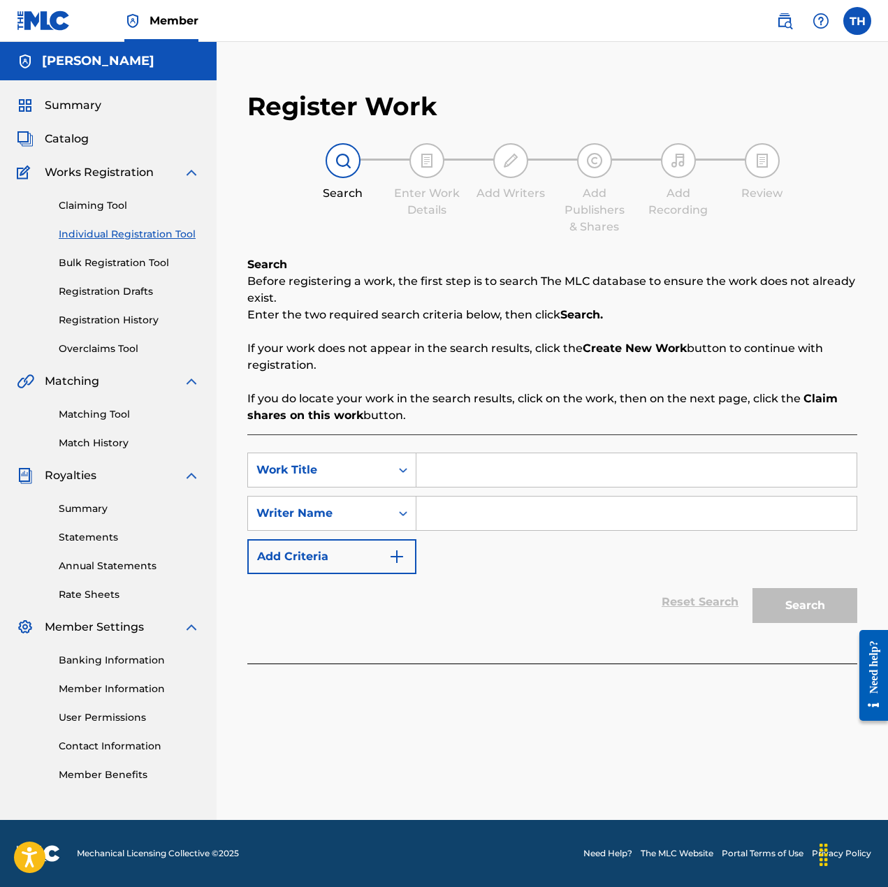
click at [455, 474] on input "Search Form" at bounding box center [636, 470] width 440 height 34
type input "Big Yavo"
click at [453, 518] on input "Search Form" at bounding box center [636, 514] width 440 height 34
drag, startPoint x: 513, startPoint y: 469, endPoint x: 383, endPoint y: 472, distance: 129.9
click at [383, 472] on div "SearchWithCriteria613ff8d6-075f-4f73-a4fd-3c89ac3d61b9 Work Title Big Yavo" at bounding box center [552, 470] width 610 height 35
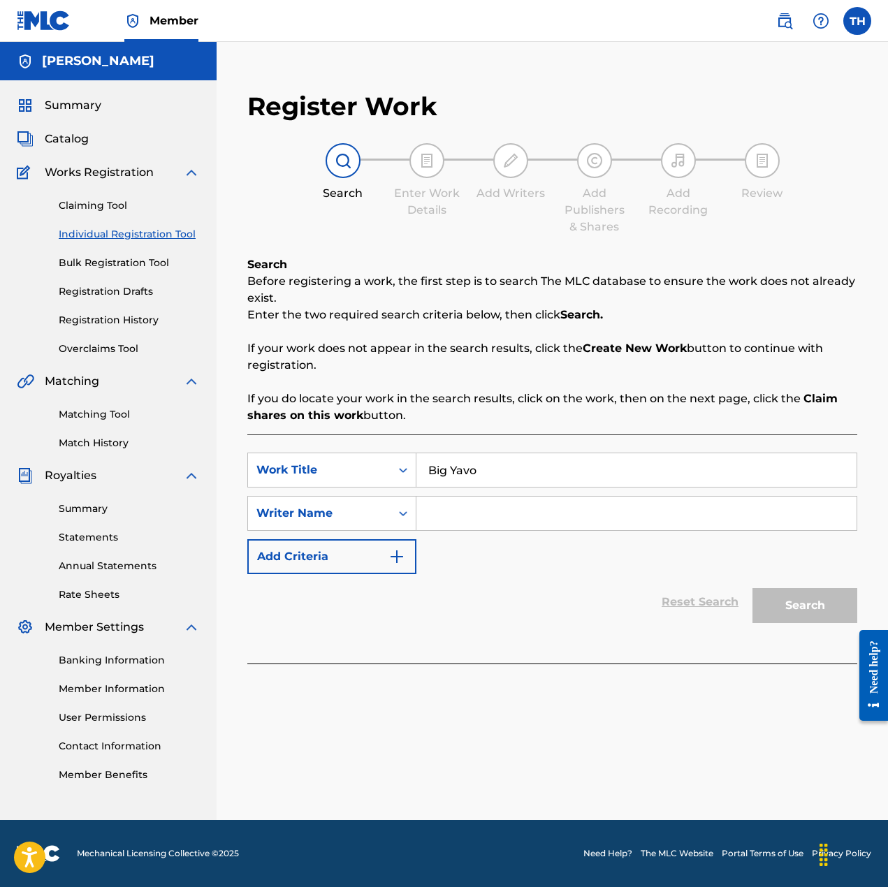
click at [464, 516] on input "Search Form" at bounding box center [636, 514] width 440 height 34
paste input "Big Yavo"
type input "Big Yavo"
drag, startPoint x: 499, startPoint y: 473, endPoint x: 363, endPoint y: 469, distance: 136.2
click at [363, 469] on div "SearchWithCriteria613ff8d6-075f-4f73-a4fd-3c89ac3d61b9 Work Title Big Yavo" at bounding box center [552, 470] width 610 height 35
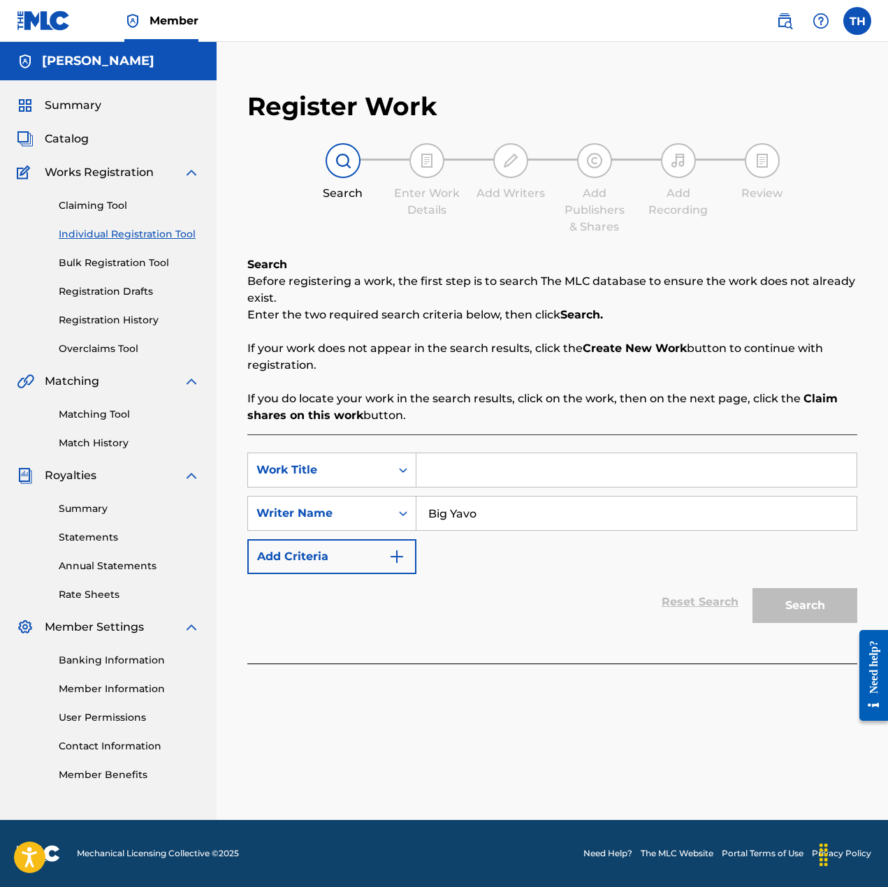
click at [485, 465] on input "Search Form" at bounding box center [636, 470] width 440 height 34
click at [460, 468] on input "You Ain't [PERSON_NAME]" at bounding box center [636, 470] width 440 height 34
type input "You ain't [PERSON_NAME]"
click at [807, 614] on button "Search" at bounding box center [804, 605] width 105 height 35
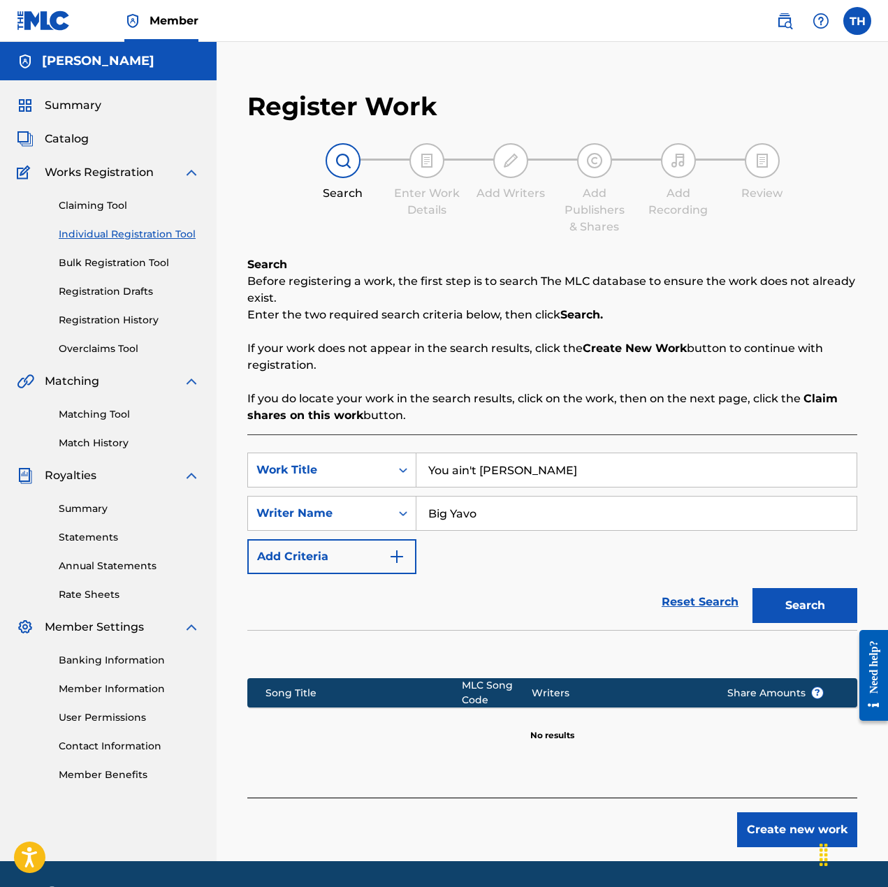
scroll to position [41, 0]
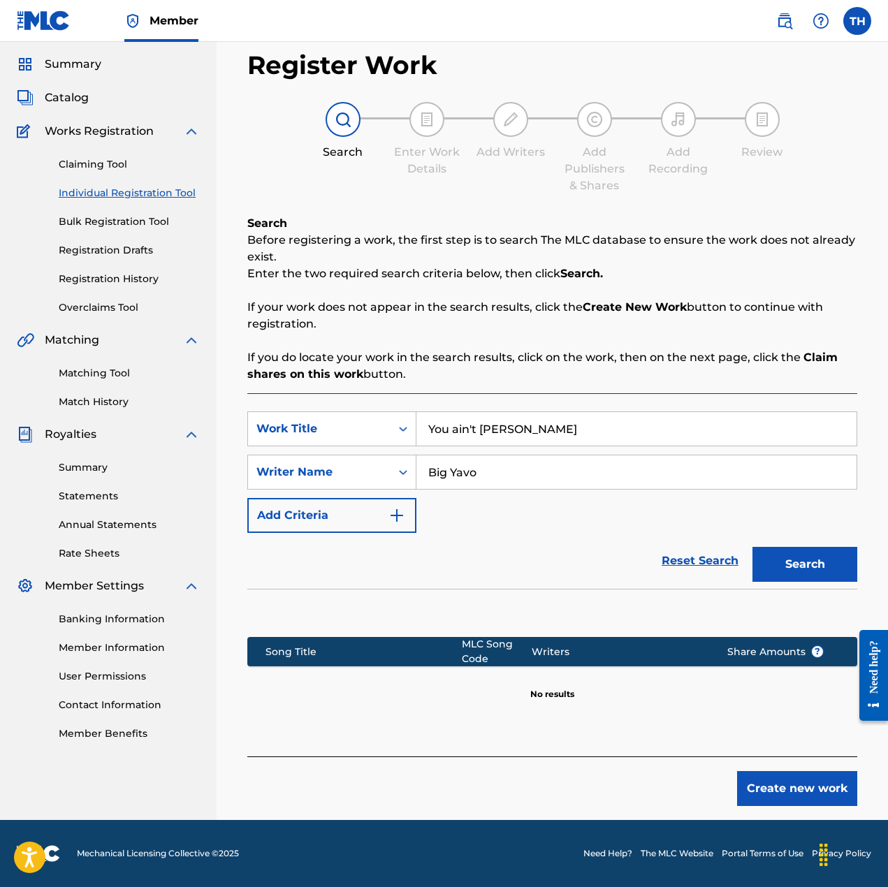
drag, startPoint x: 535, startPoint y: 430, endPoint x: 425, endPoint y: 430, distance: 110.4
click at [425, 430] on input "You ain't [PERSON_NAME]" at bounding box center [636, 429] width 440 height 34
click at [99, 160] on link "Claiming Tool" at bounding box center [129, 164] width 141 height 15
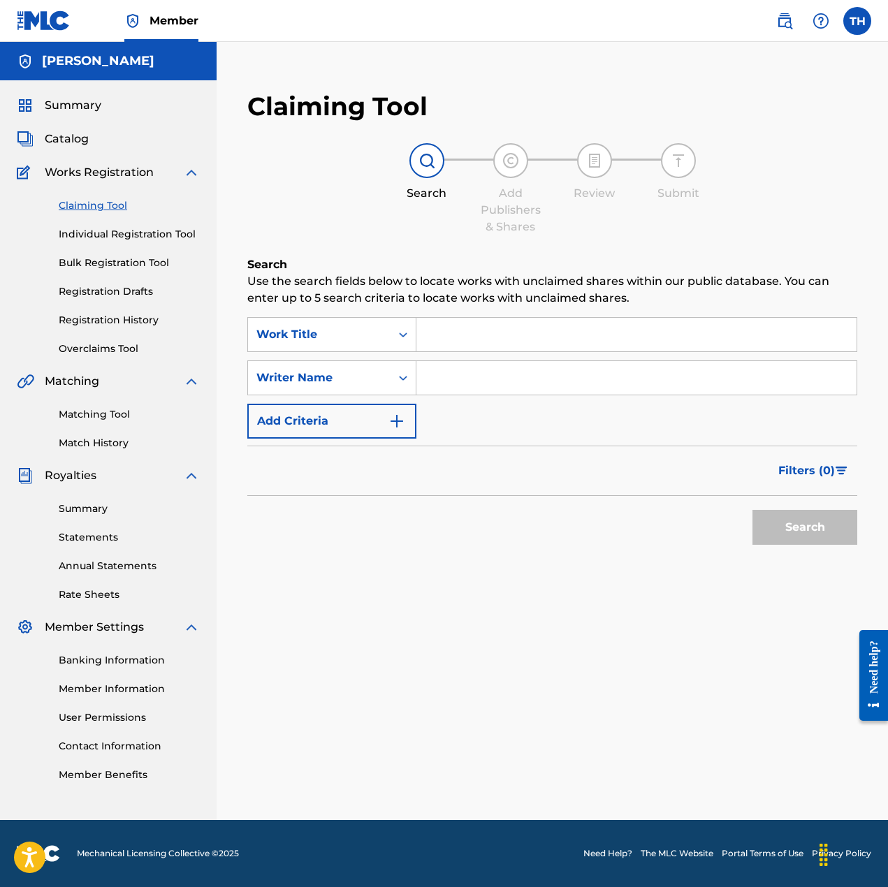
click at [482, 323] on input "Search Form" at bounding box center [636, 335] width 440 height 34
paste input "You Ain't [PERSON_NAME]"
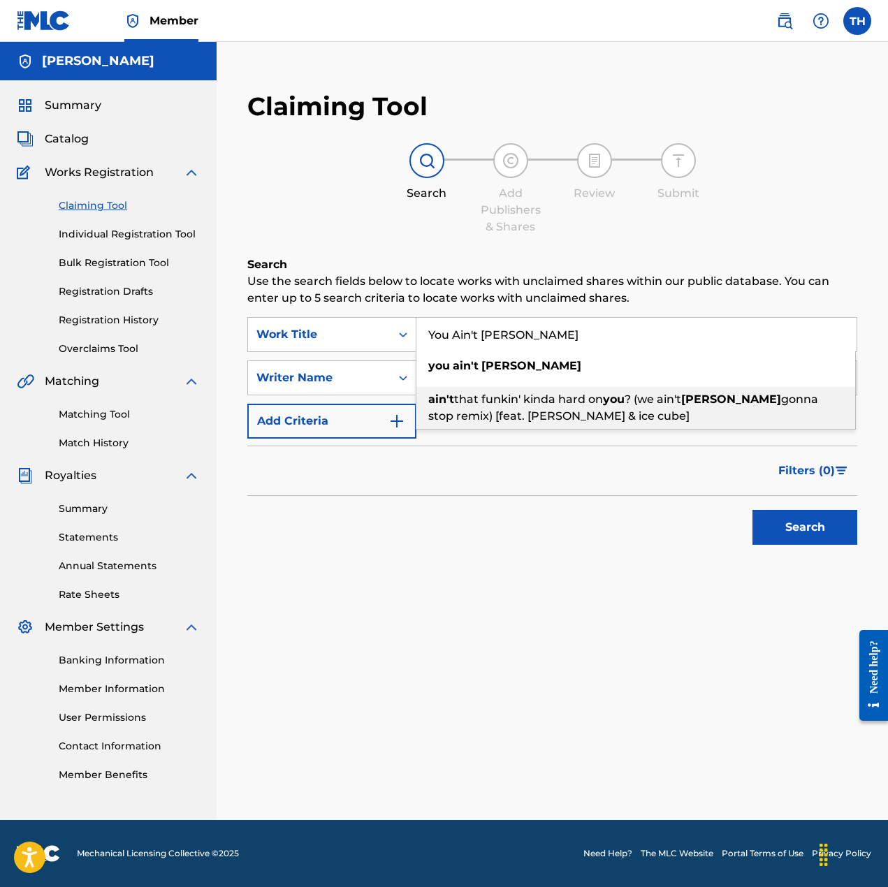
type input "You Ain't [PERSON_NAME]"
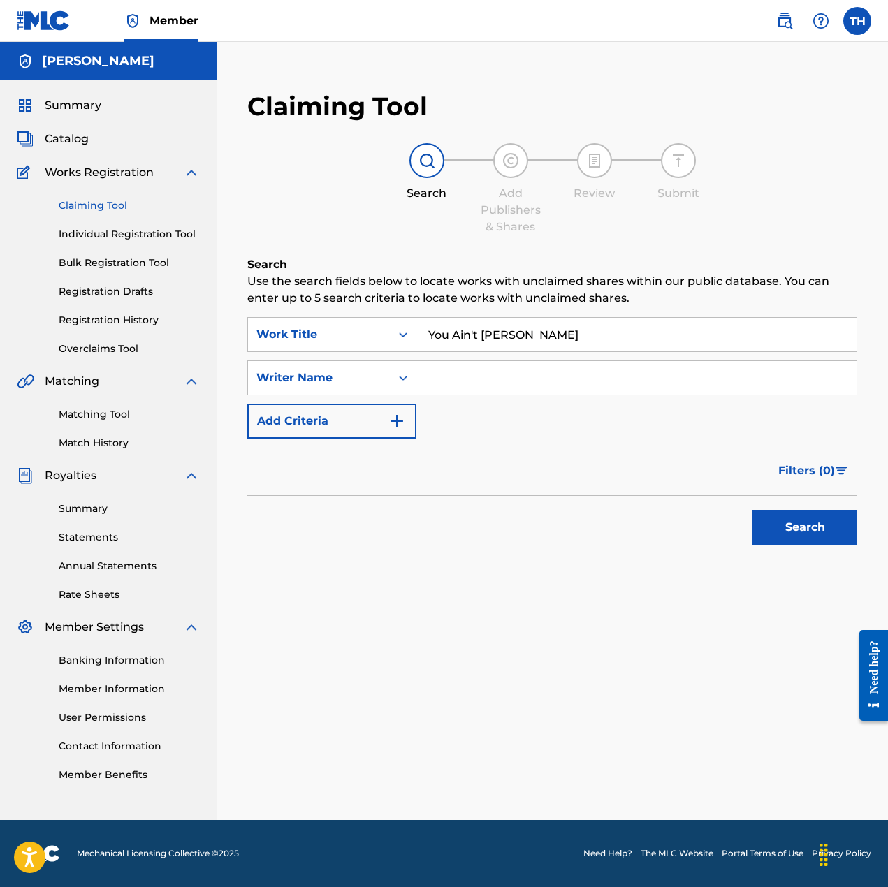
drag, startPoint x: 502, startPoint y: 478, endPoint x: 499, endPoint y: 471, distance: 8.4
click at [502, 478] on div "Filters ( 0 )" at bounding box center [552, 471] width 610 height 50
click at [450, 365] on input "Search Form" at bounding box center [636, 378] width 440 height 34
paste input "Big Yavo"
type input "Big Yavo"
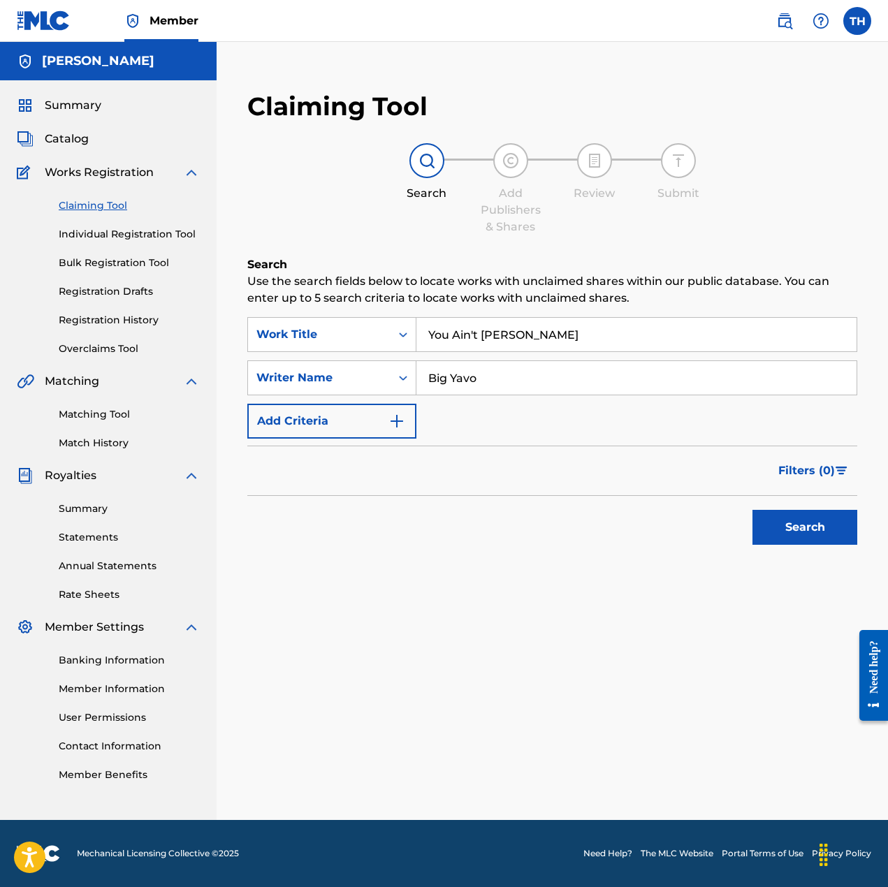
drag, startPoint x: 839, startPoint y: 532, endPoint x: 803, endPoint y: 542, distance: 37.1
click at [837, 532] on button "Search" at bounding box center [804, 527] width 105 height 35
click at [825, 524] on button "Search" at bounding box center [804, 527] width 105 height 35
click at [824, 524] on div "Search" at bounding box center [801, 524] width 112 height 56
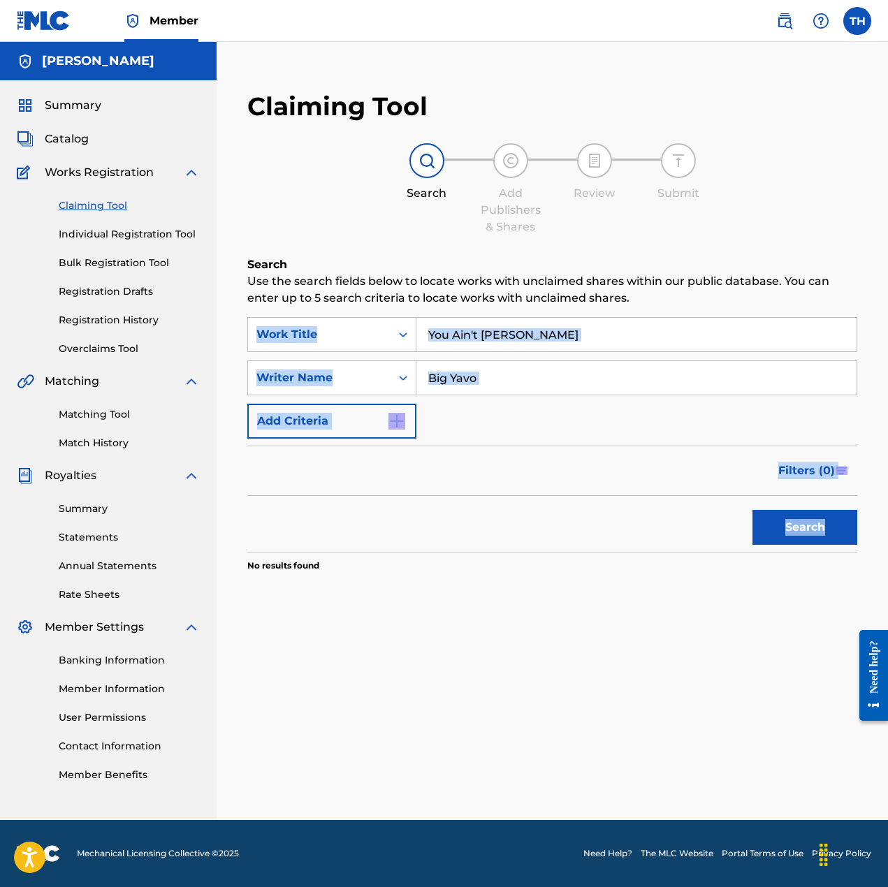
click at [823, 524] on button "Search" at bounding box center [804, 527] width 105 height 35
click at [823, 524] on div "Search" at bounding box center [801, 524] width 112 height 56
click at [823, 524] on button "Search" at bounding box center [804, 527] width 105 height 35
click at [822, 524] on div "Search" at bounding box center [801, 524] width 112 height 56
click at [821, 524] on button "Search" at bounding box center [804, 527] width 105 height 35
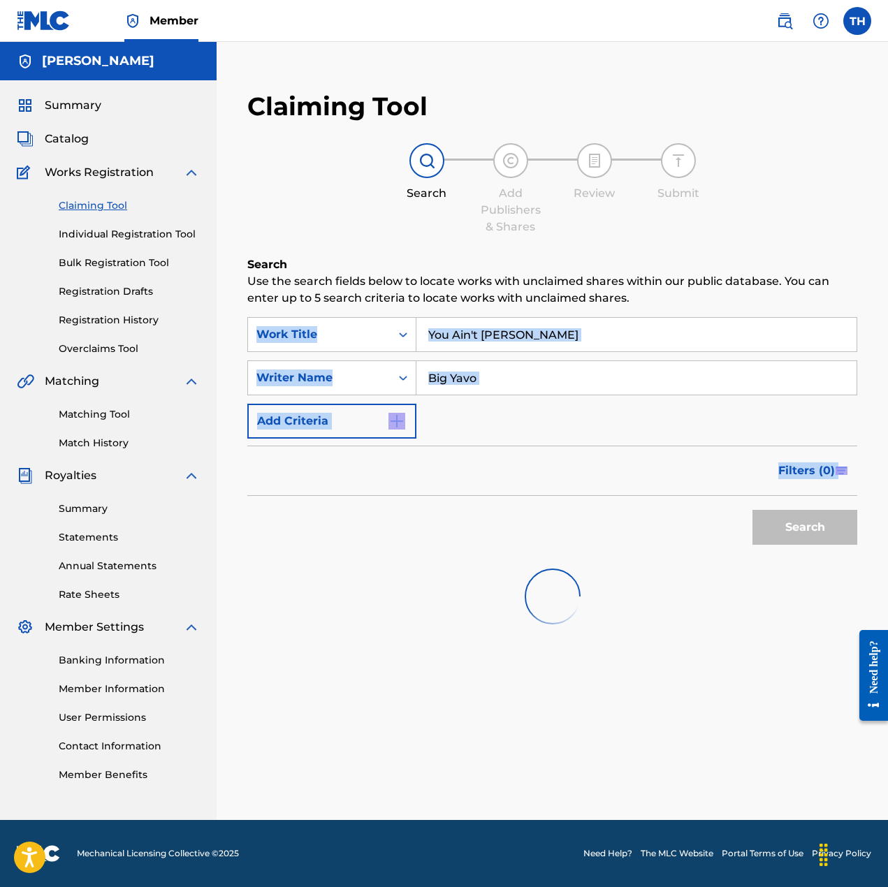
click at [821, 524] on div "Search" at bounding box center [801, 524] width 112 height 56
click at [815, 522] on button "Search" at bounding box center [804, 527] width 105 height 35
click at [814, 522] on div "Search" at bounding box center [801, 524] width 112 height 56
click at [814, 522] on button "Search" at bounding box center [804, 527] width 105 height 35
click at [814, 522] on div "Search" at bounding box center [801, 524] width 112 height 56
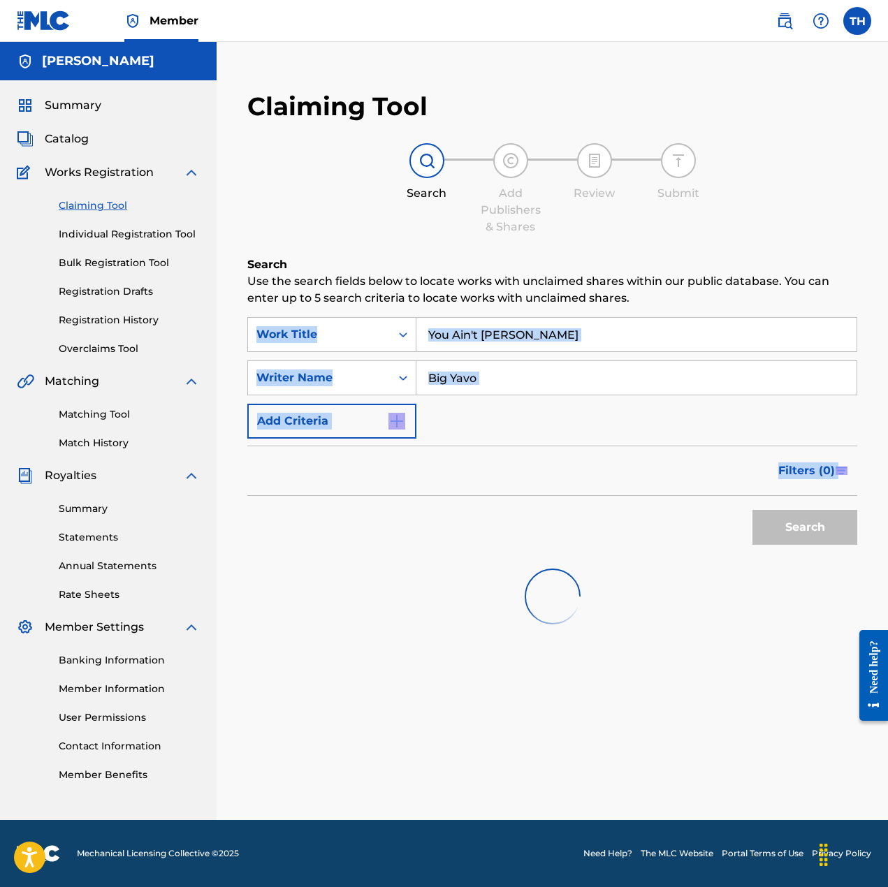
click at [814, 522] on button "Search" at bounding box center [804, 527] width 105 height 35
click at [814, 522] on div "Search" at bounding box center [801, 524] width 112 height 56
click at [798, 522] on button "Search" at bounding box center [804, 527] width 105 height 35
click at [112, 236] on link "Individual Registration Tool" at bounding box center [129, 234] width 141 height 15
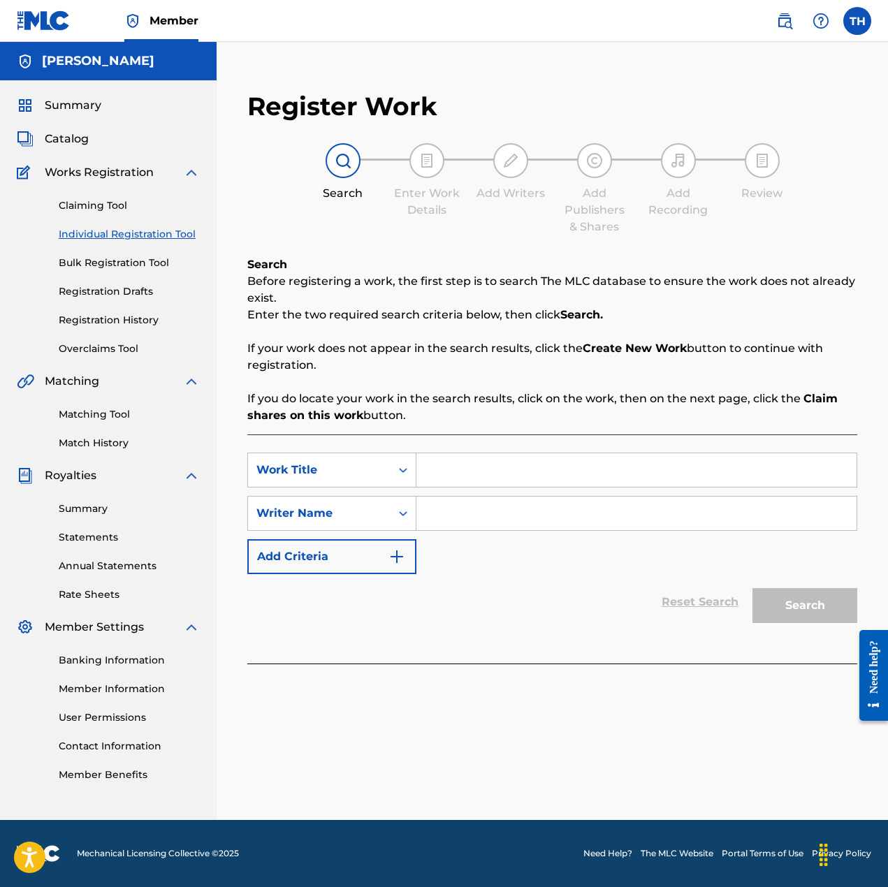
click at [520, 462] on input "Search Form" at bounding box center [636, 470] width 440 height 34
click at [518, 468] on input "Search Form" at bounding box center [636, 470] width 440 height 34
click at [518, 471] on input "Search Form" at bounding box center [636, 470] width 440 height 34
paste input "Big Yavo"
drag, startPoint x: 520, startPoint y: 467, endPoint x: 372, endPoint y: 455, distance: 148.5
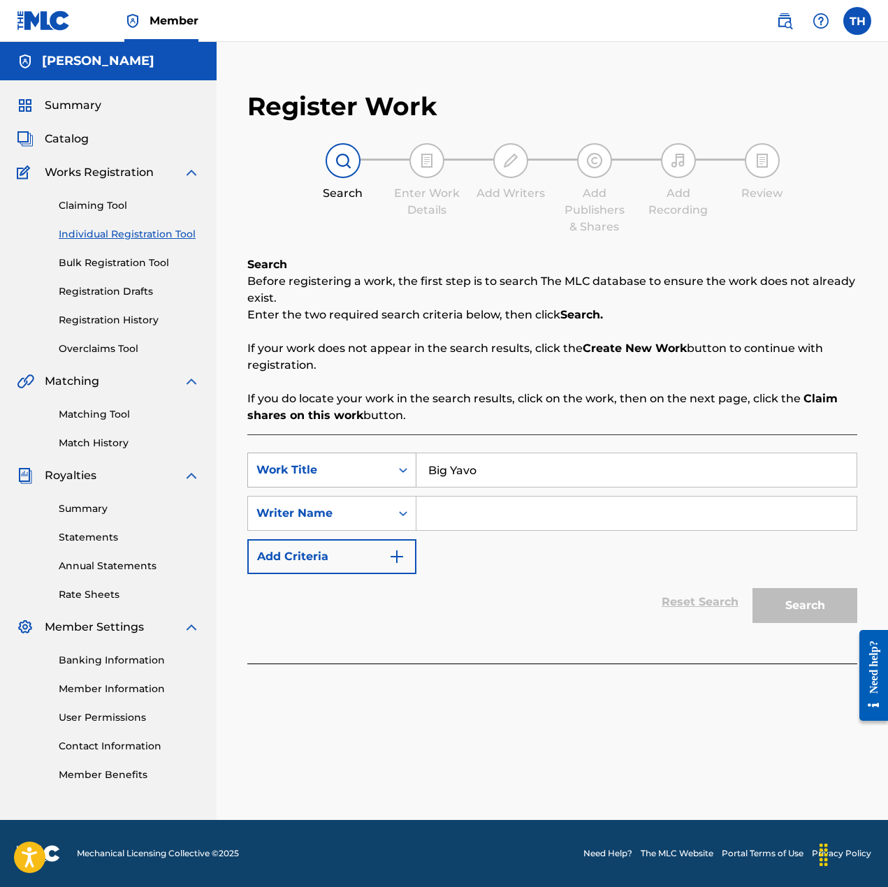
click at [369, 454] on div "SearchWithCriteria613ff8d6-075f-4f73-a4fd-3c89ac3d61b9 Work Title Big Yavo" at bounding box center [552, 470] width 610 height 35
paste input "Search Form"
type input "B"
type input "You Ain't [PERSON_NAME]"
click at [476, 509] on input "Search Form" at bounding box center [636, 514] width 440 height 34
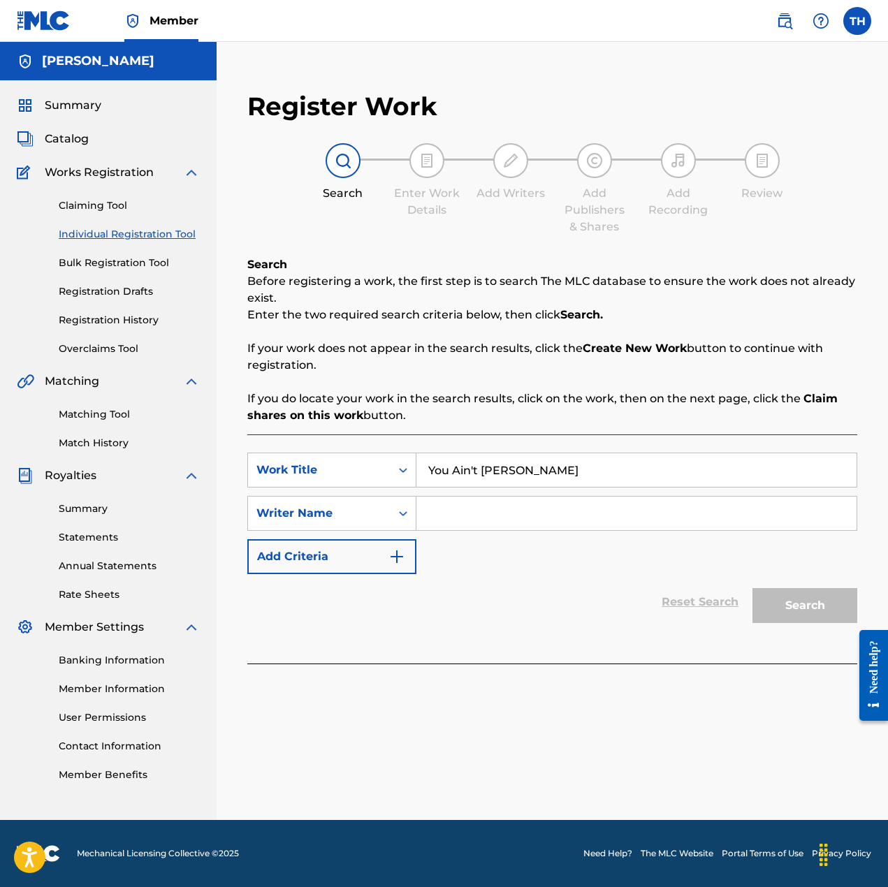
paste input "Big Yavo"
type input "Big Yavo"
click at [795, 614] on button "Search" at bounding box center [804, 605] width 105 height 35
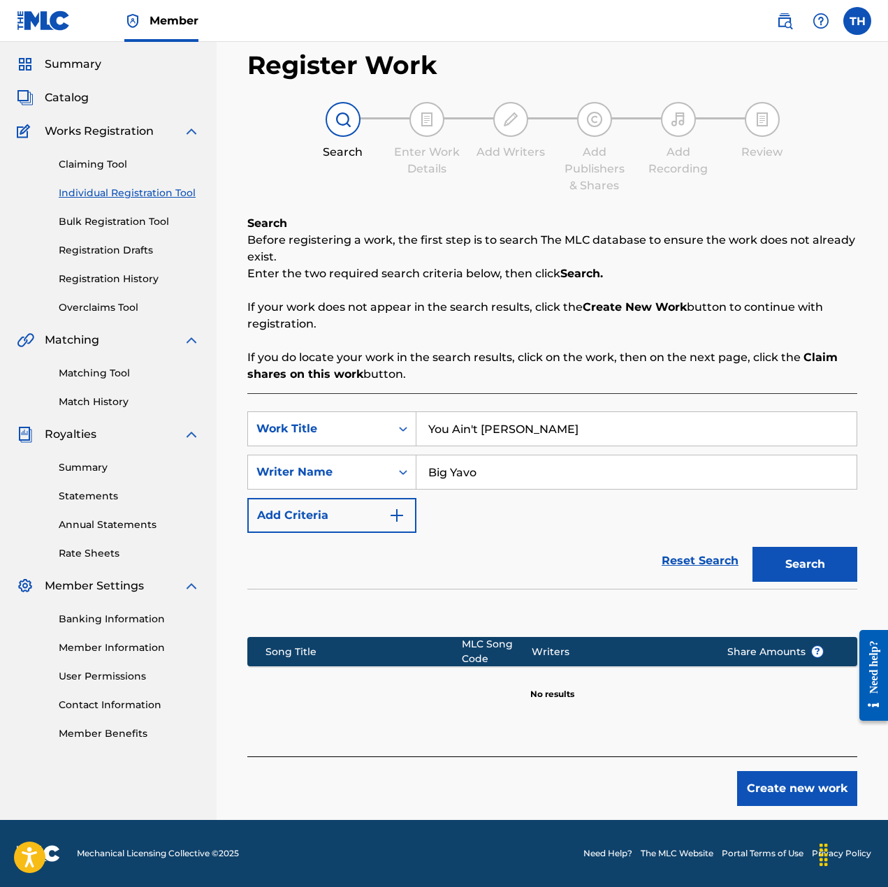
click at [779, 798] on button "Create new work" at bounding box center [797, 788] width 120 height 35
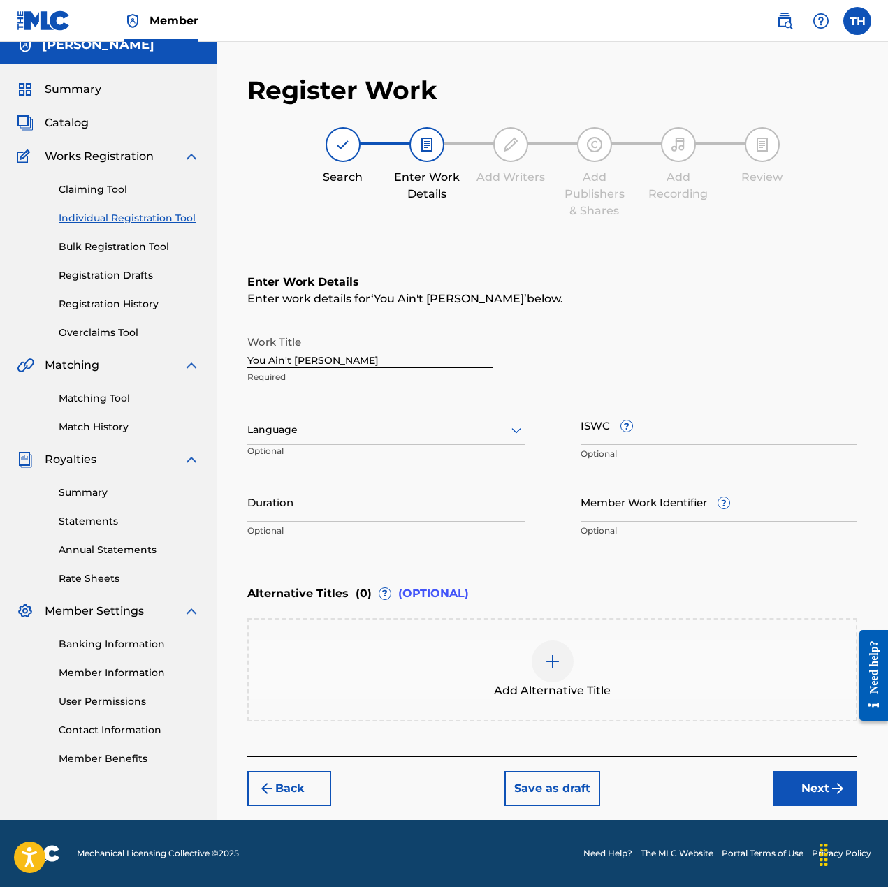
drag, startPoint x: 362, startPoint y: 445, endPoint x: 395, endPoint y: 445, distance: 32.8
click at [362, 444] on div "Language Optional" at bounding box center [385, 436] width 277 height 63
click at [372, 522] on div "Duration Optional" at bounding box center [385, 513] width 277 height 63
drag, startPoint x: 397, startPoint y: 511, endPoint x: 404, endPoint y: 512, distance: 7.1
click at [401, 511] on input "Duration" at bounding box center [385, 502] width 277 height 40
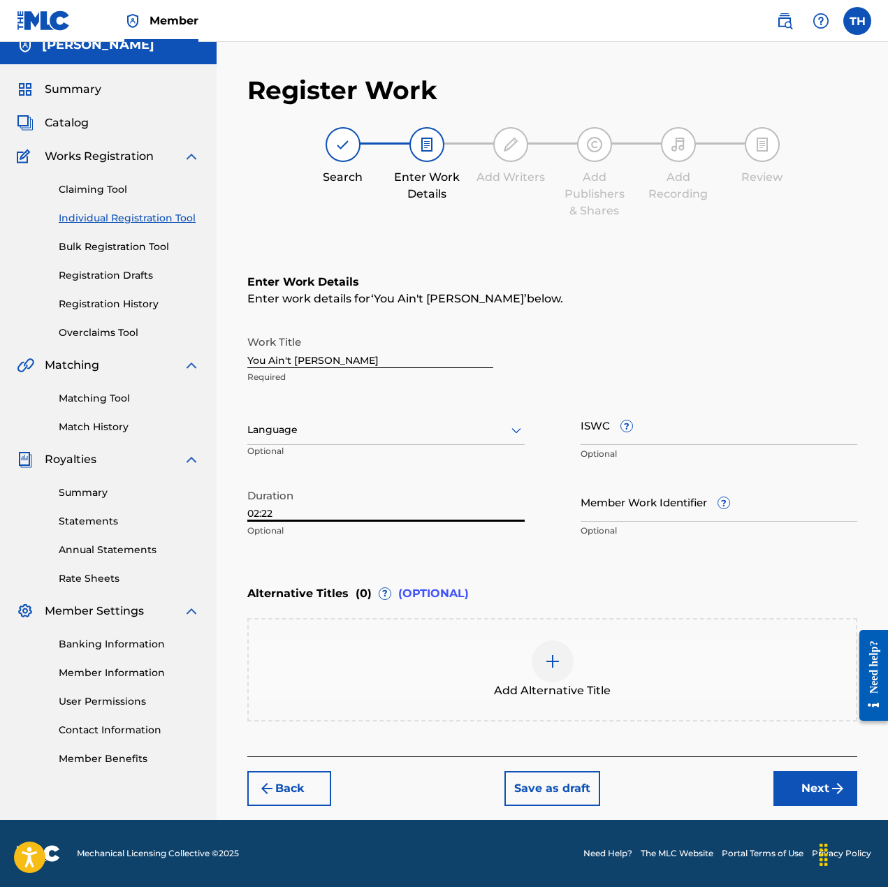
click at [474, 511] on input "02:22" at bounding box center [385, 502] width 277 height 40
type input "02:22"
click at [526, 555] on div "Enter Work Details Enter work details for ‘ You Ain't [PERSON_NAME] ’ below. Wo…" at bounding box center [552, 409] width 610 height 338
click at [797, 793] on button "Next" at bounding box center [815, 788] width 84 height 35
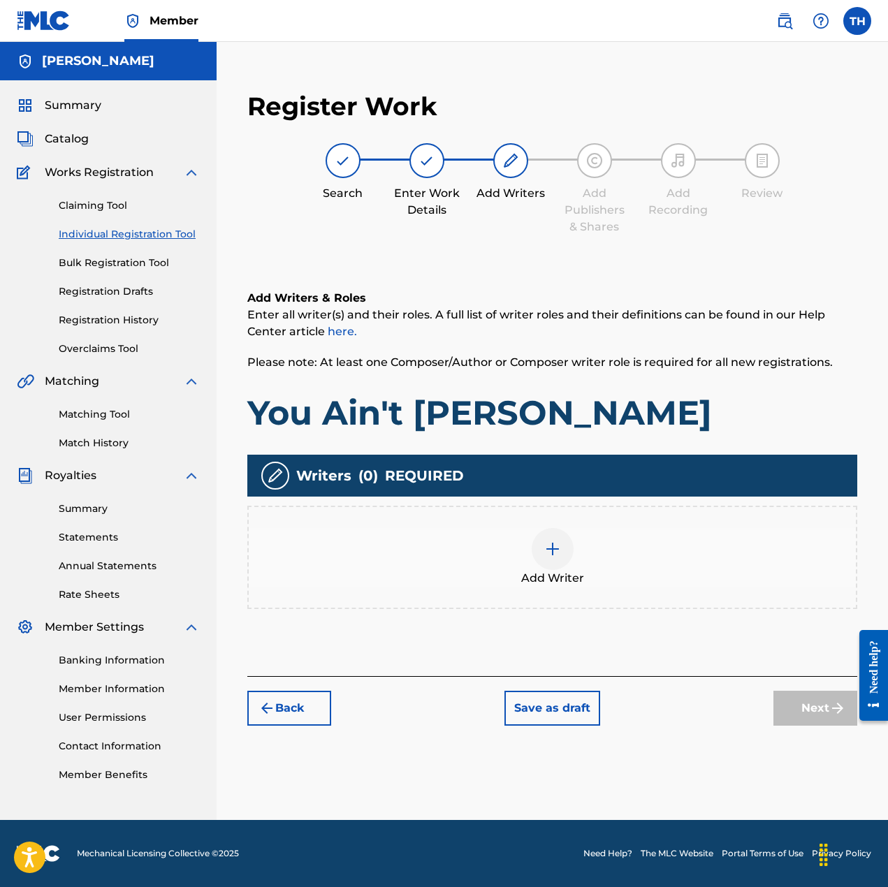
scroll to position [0, 0]
click at [295, 707] on button "Back" at bounding box center [289, 708] width 84 height 35
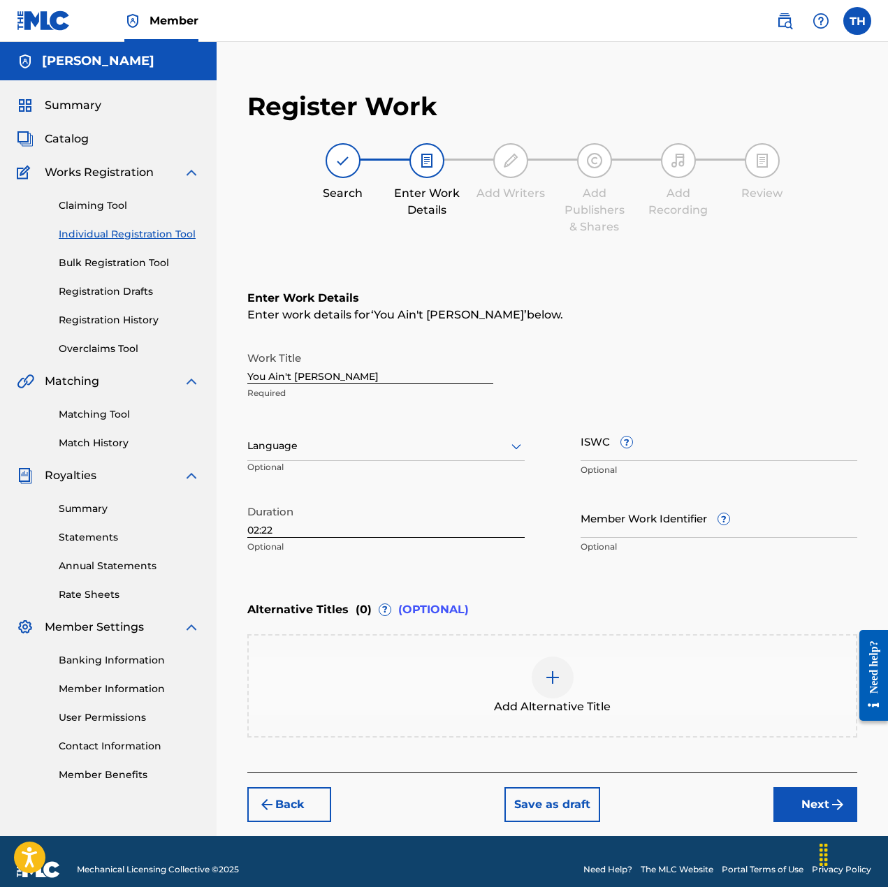
click at [800, 797] on button "Next" at bounding box center [815, 804] width 84 height 35
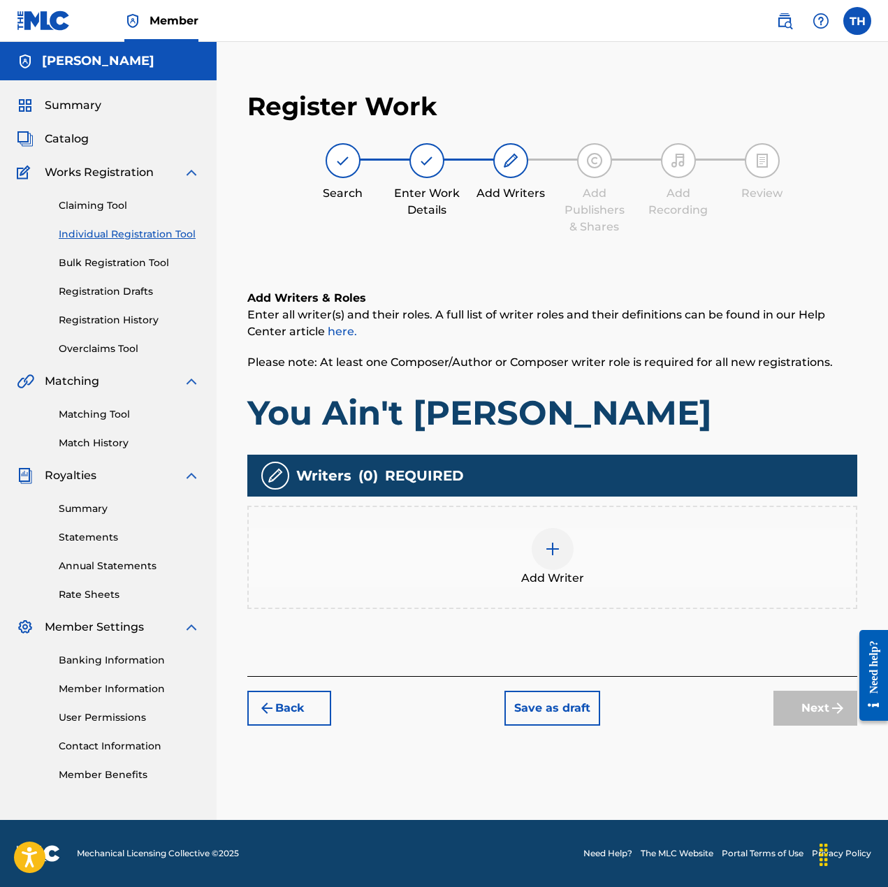
click at [318, 705] on button "Back" at bounding box center [289, 708] width 84 height 35
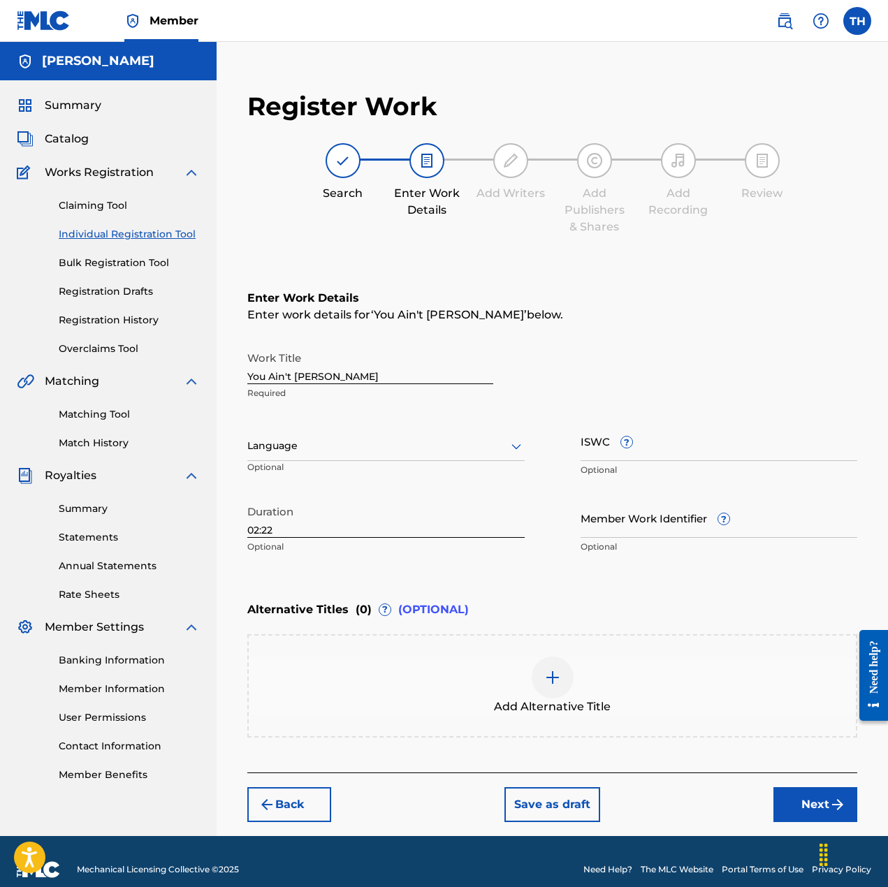
click at [295, 801] on button "Back" at bounding box center [289, 804] width 84 height 35
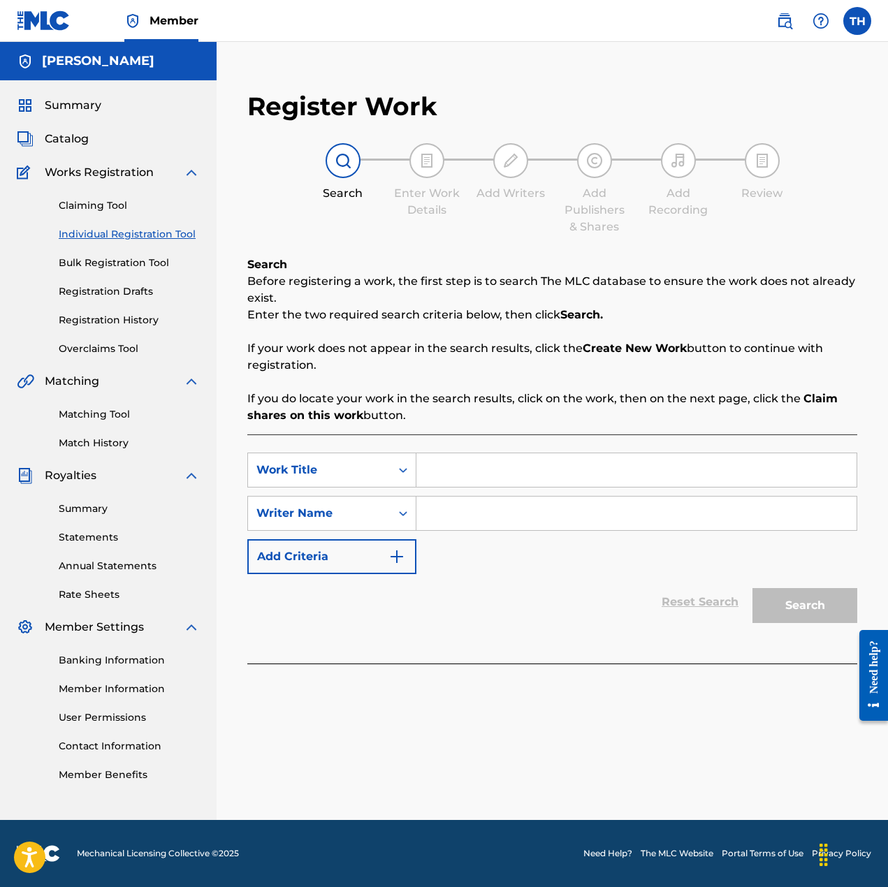
click at [91, 411] on link "Matching Tool" at bounding box center [129, 414] width 141 height 15
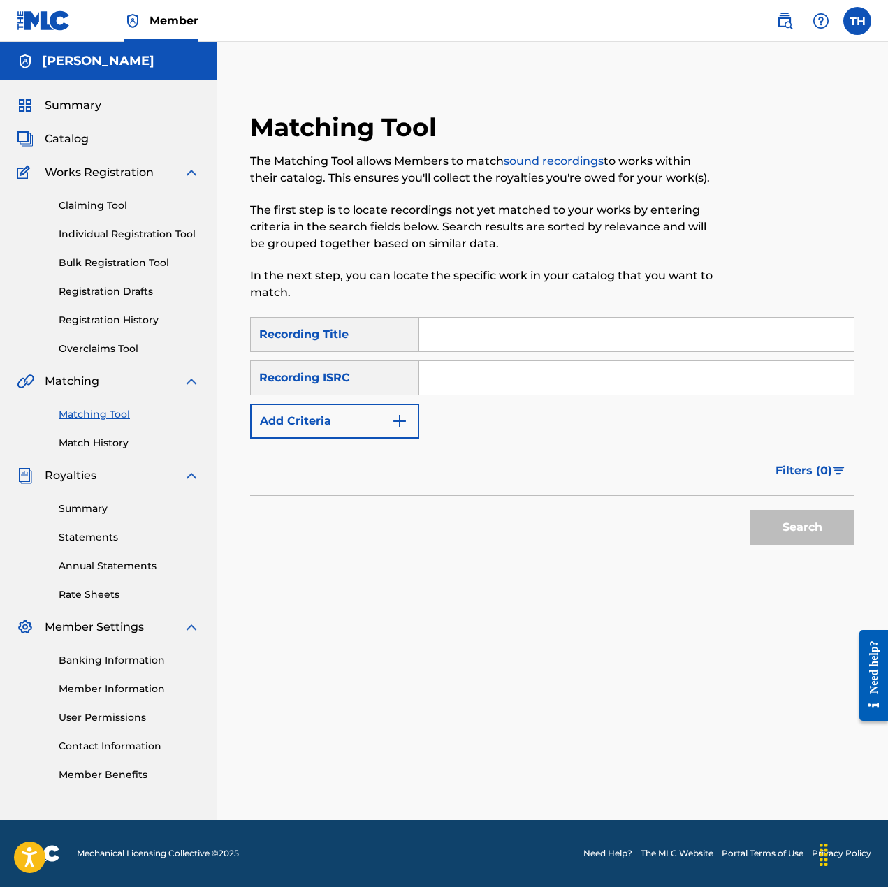
click at [105, 314] on link "Registration History" at bounding box center [129, 320] width 141 height 15
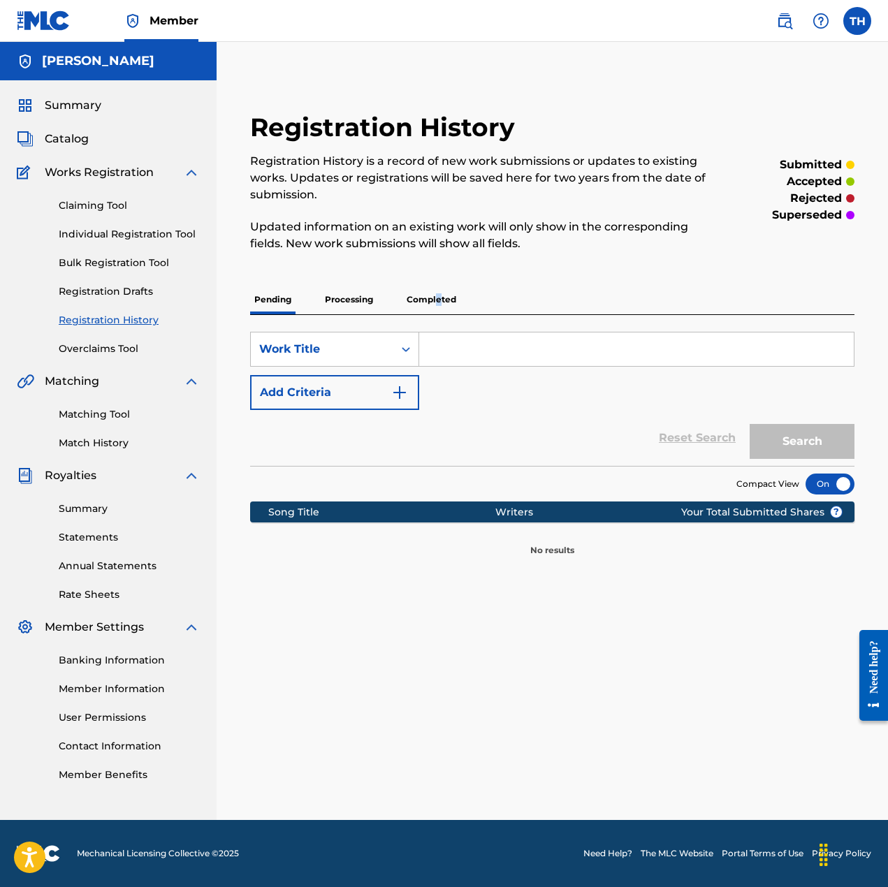
click at [440, 302] on p "Completed" at bounding box center [431, 299] width 58 height 29
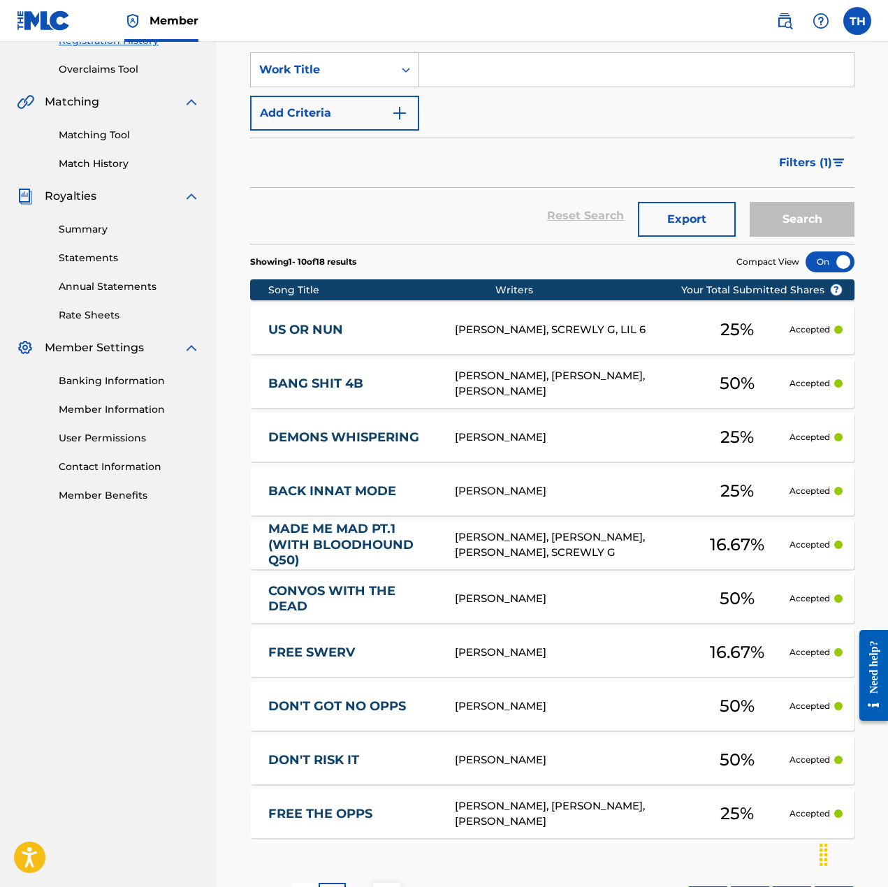
scroll to position [349, 0]
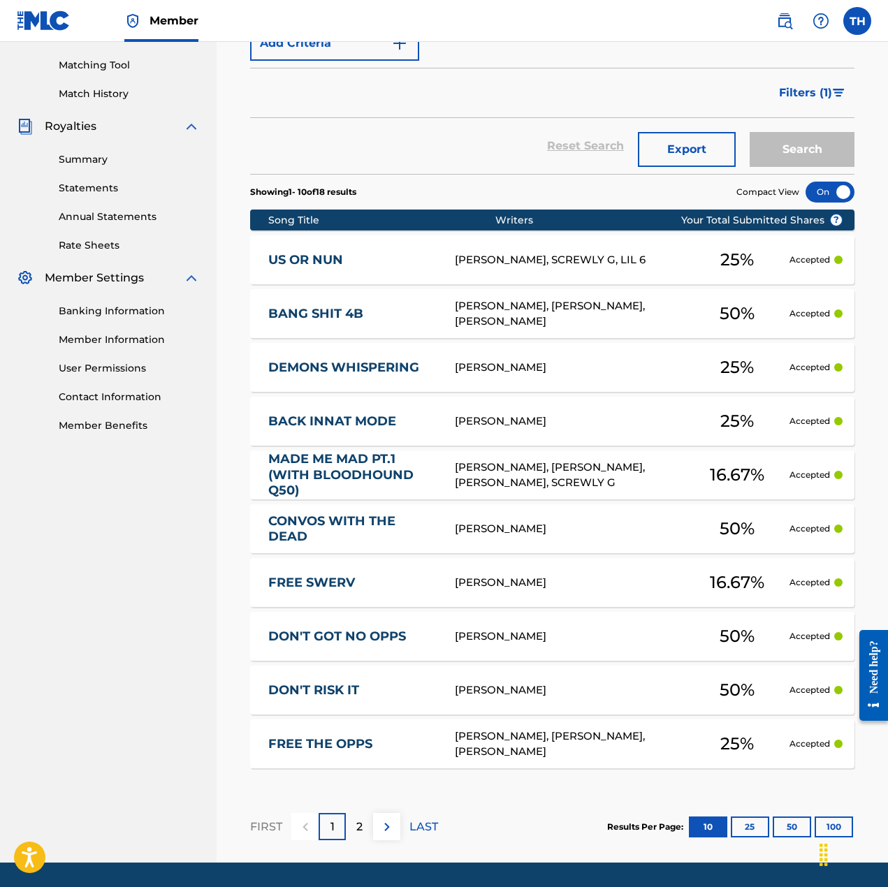
click at [351, 834] on div "2" at bounding box center [359, 826] width 27 height 27
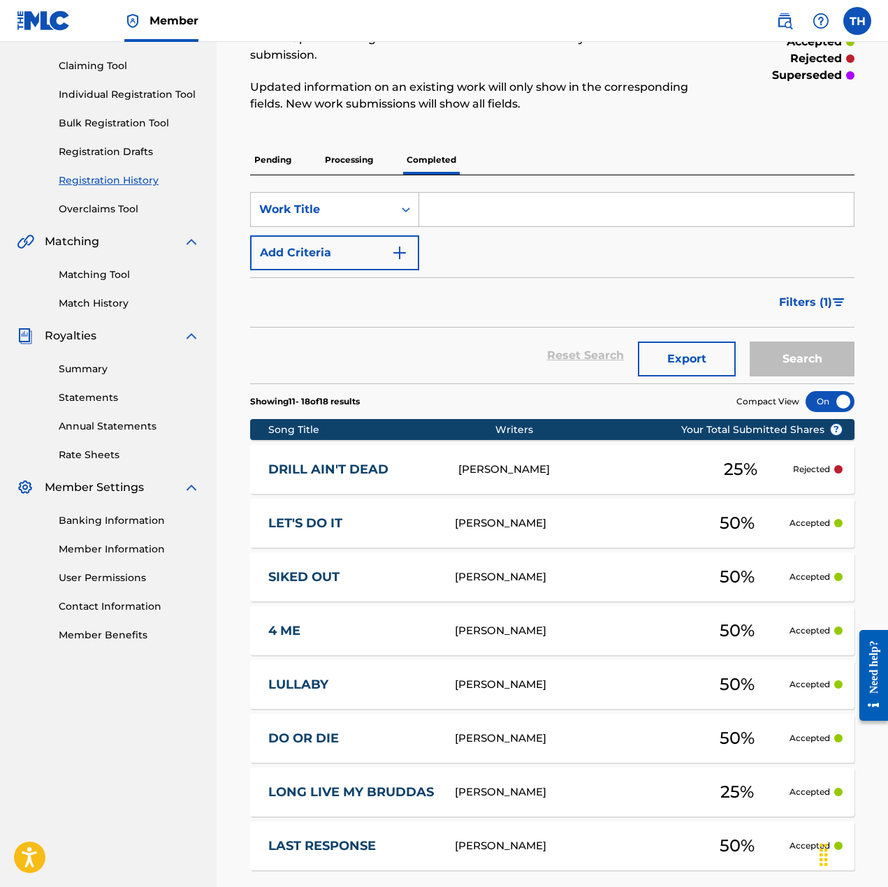
scroll to position [279, 0]
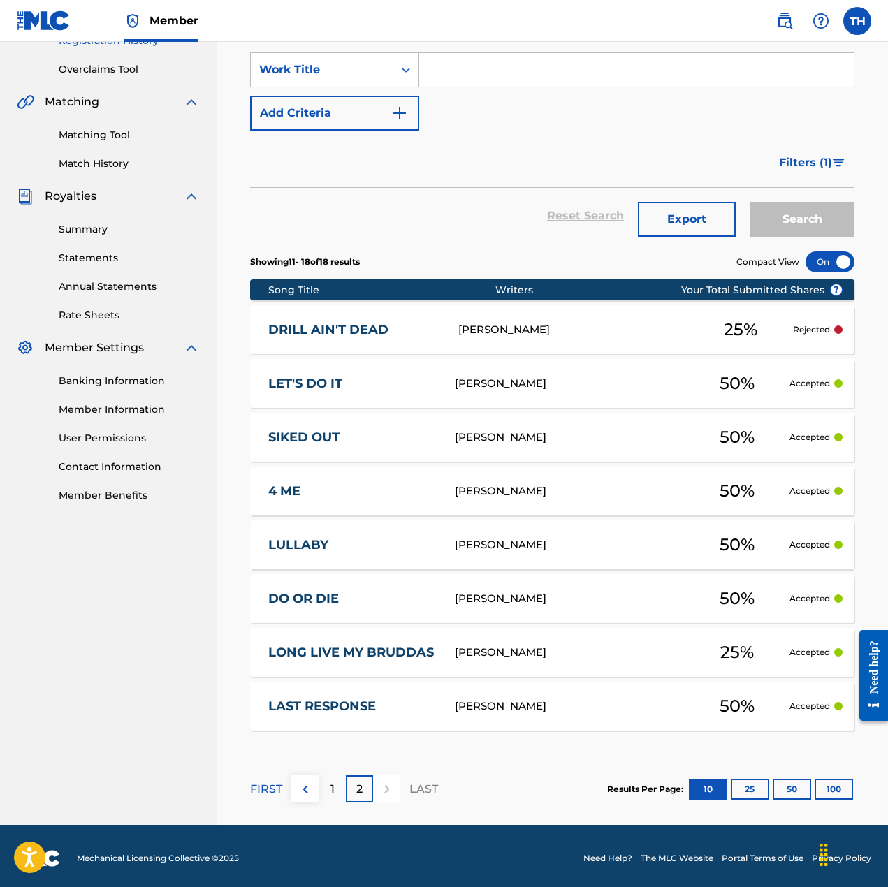
click at [330, 786] on p "1" at bounding box center [332, 789] width 4 height 17
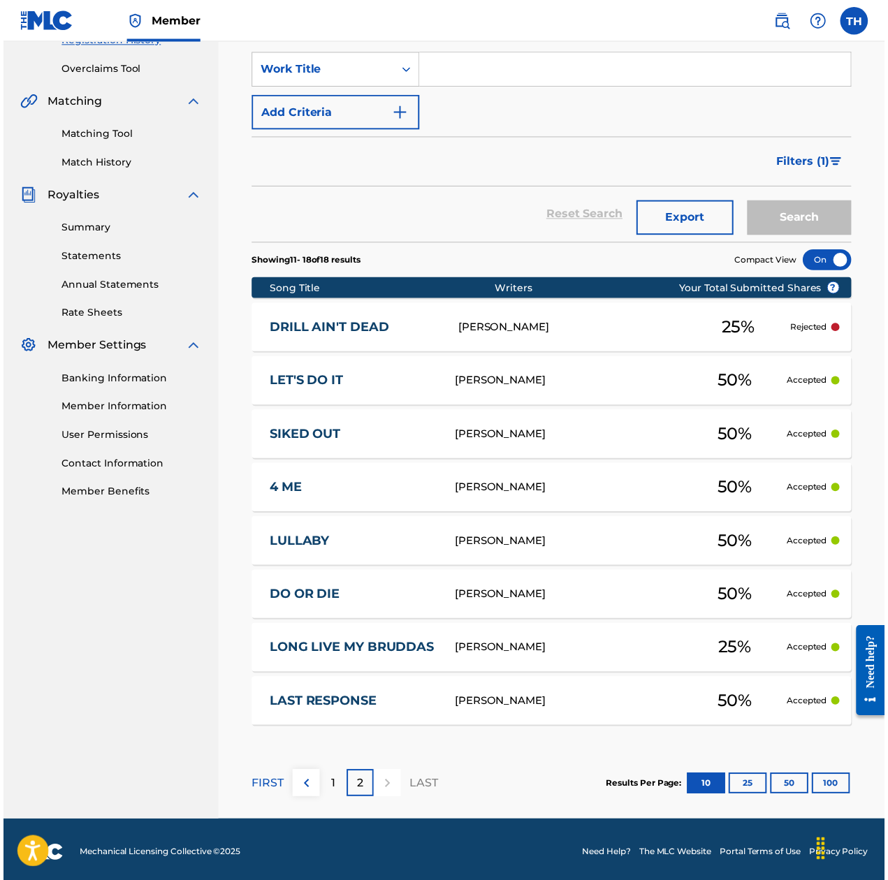
scroll to position [0, 0]
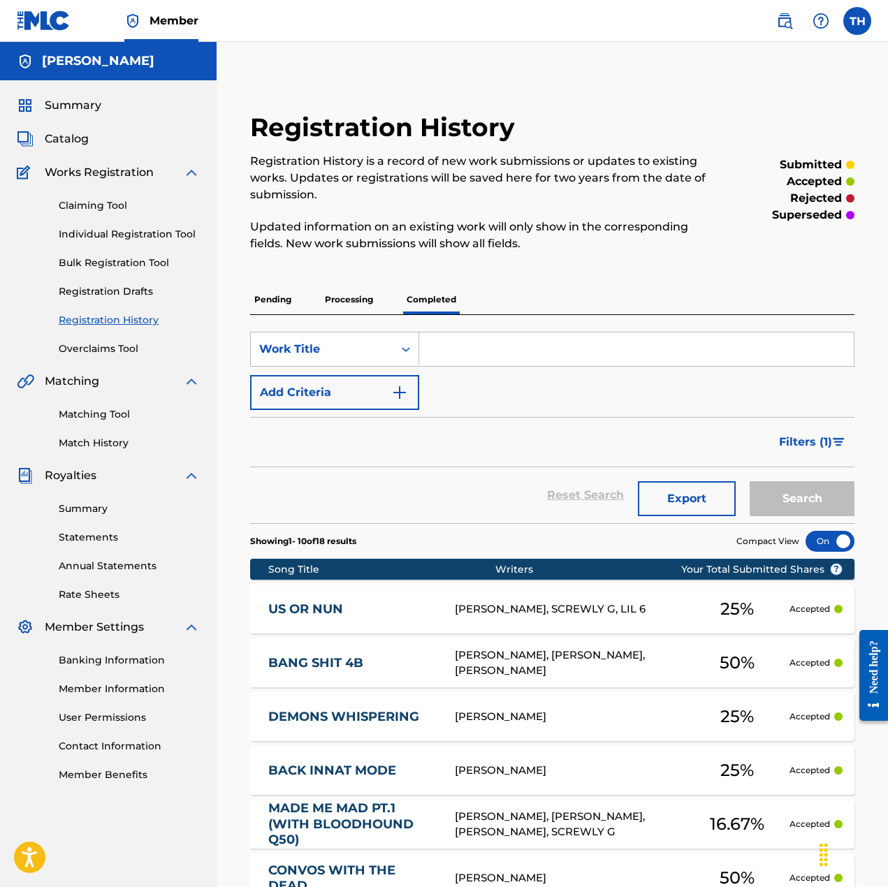
click at [64, 111] on span "Summary" at bounding box center [73, 105] width 57 height 17
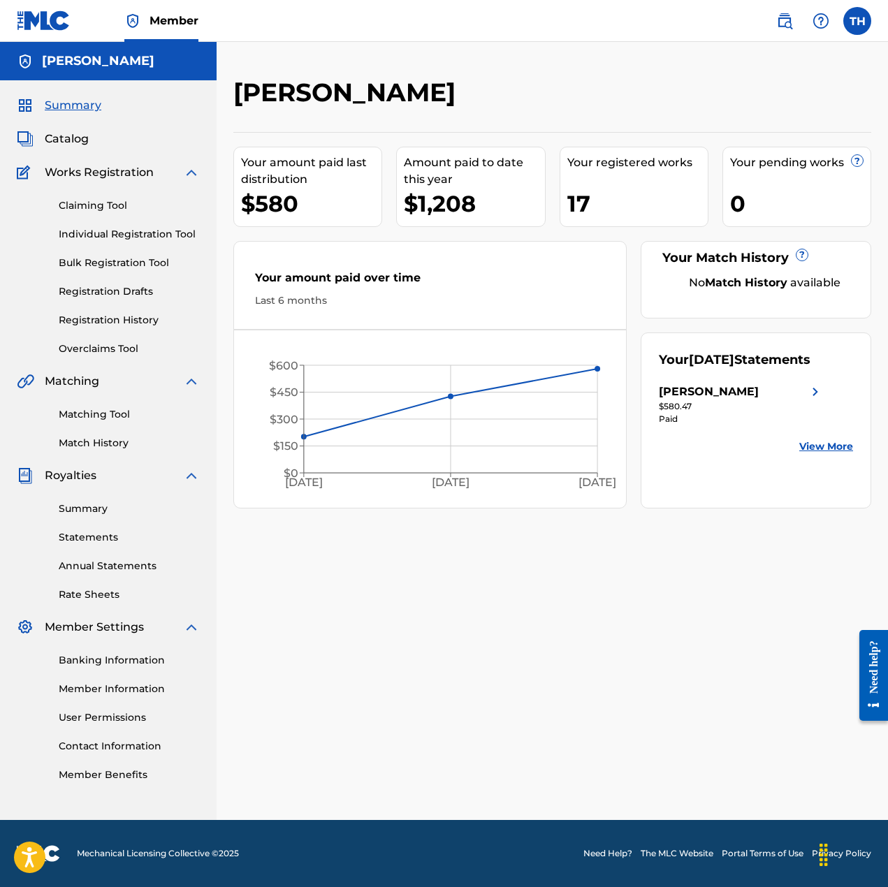
click at [826, 448] on link "View More" at bounding box center [826, 446] width 54 height 15
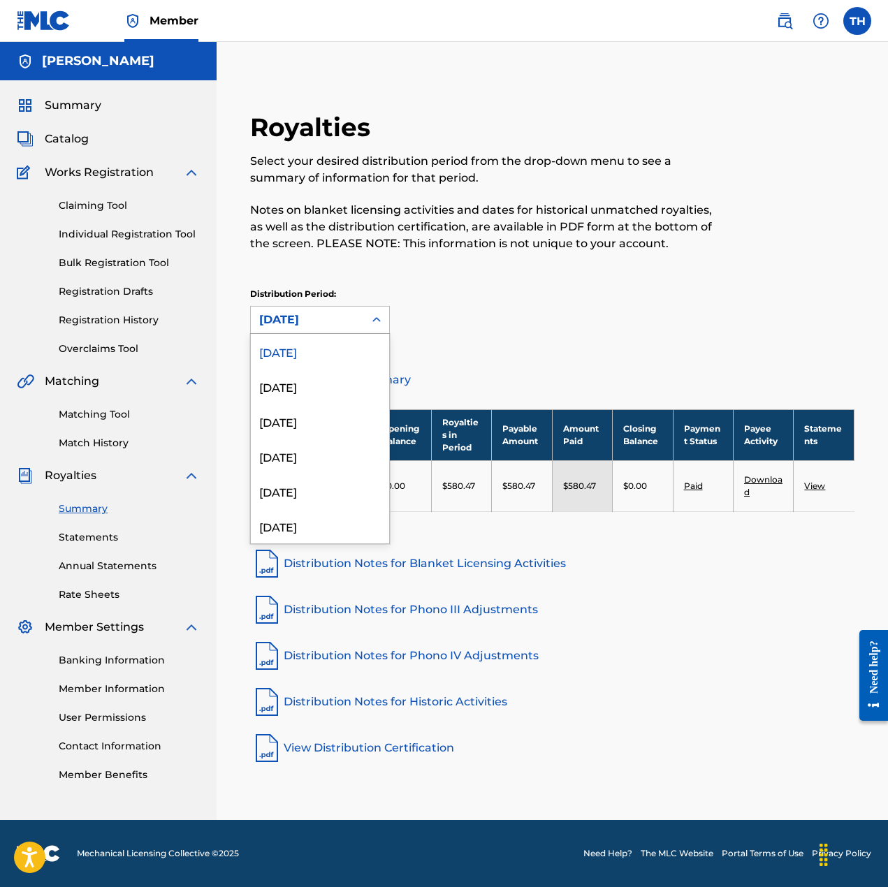
click at [347, 325] on div "[DATE]" at bounding box center [307, 320] width 96 height 17
click at [315, 427] on div "[DATE]" at bounding box center [320, 421] width 138 height 35
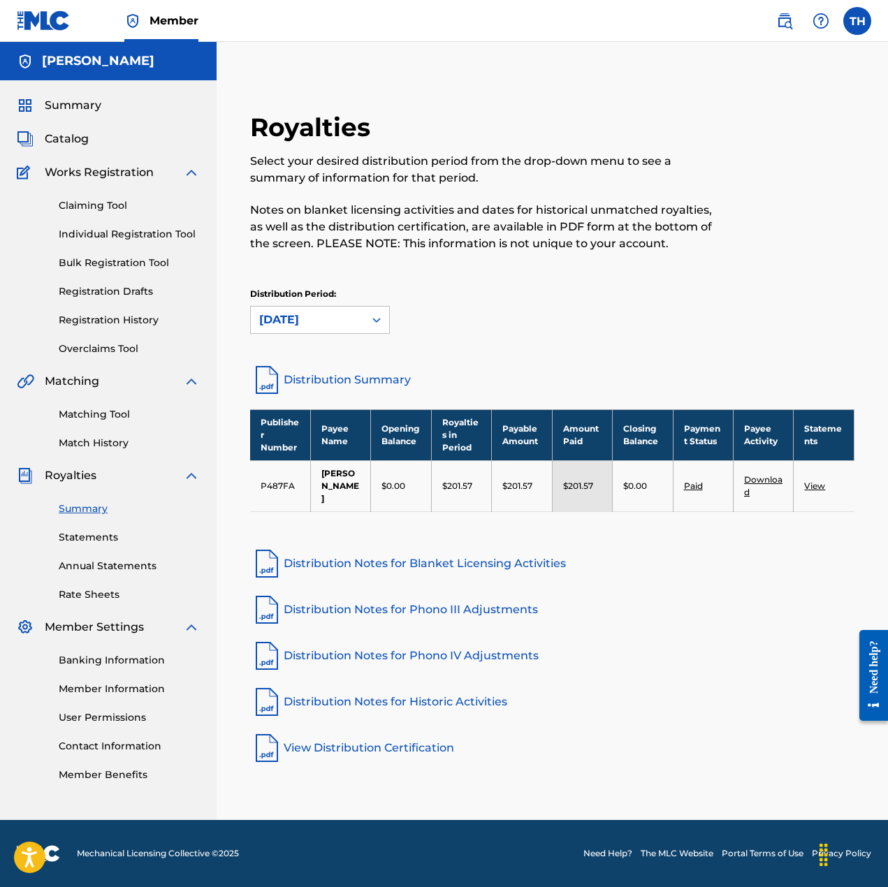
click at [353, 315] on div "[DATE]" at bounding box center [307, 320] width 96 height 17
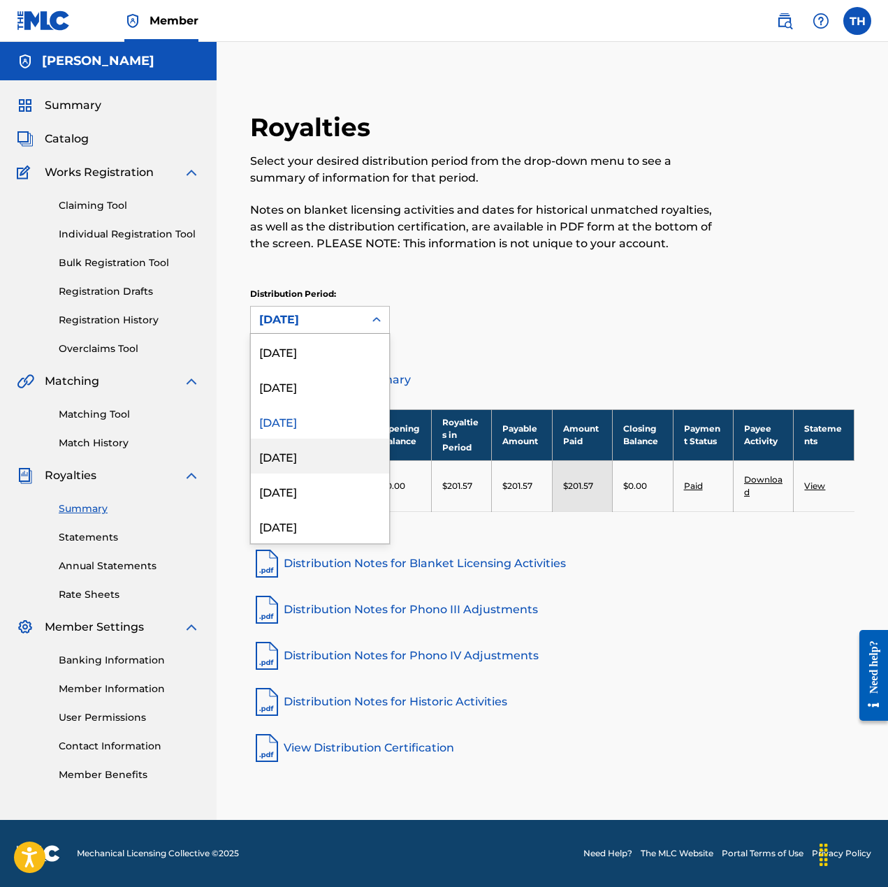
click at [313, 461] on div "[DATE]" at bounding box center [320, 456] width 138 height 35
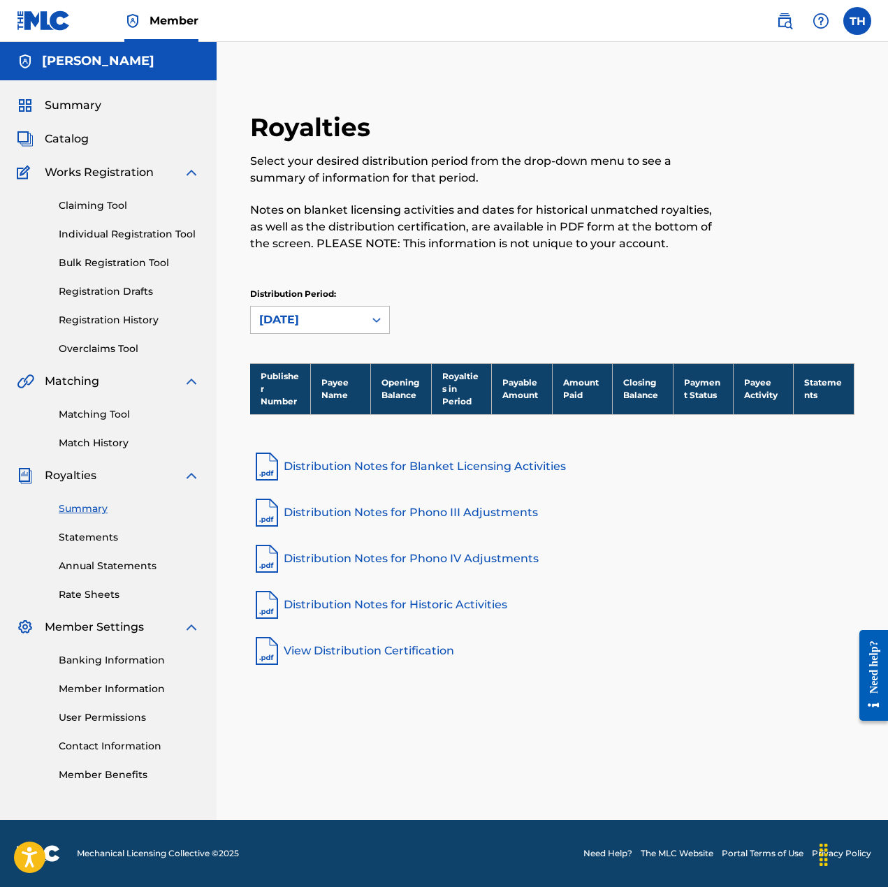
click at [346, 312] on div "[DATE]" at bounding box center [307, 320] width 96 height 17
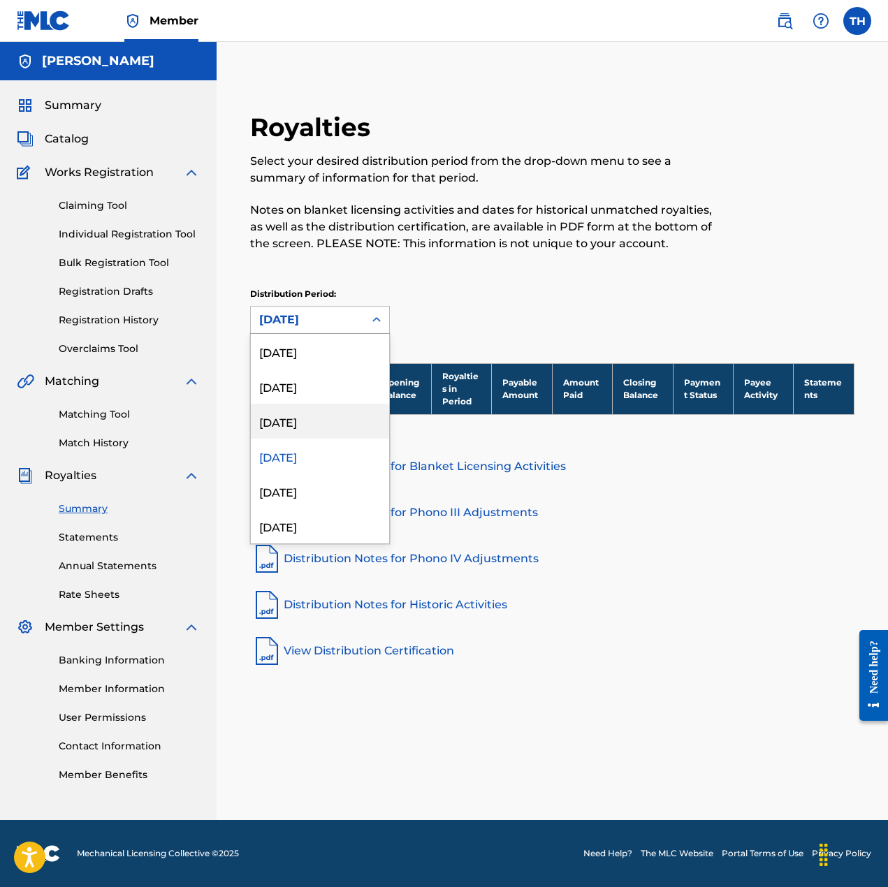
click at [312, 430] on div "[DATE]" at bounding box center [320, 421] width 138 height 35
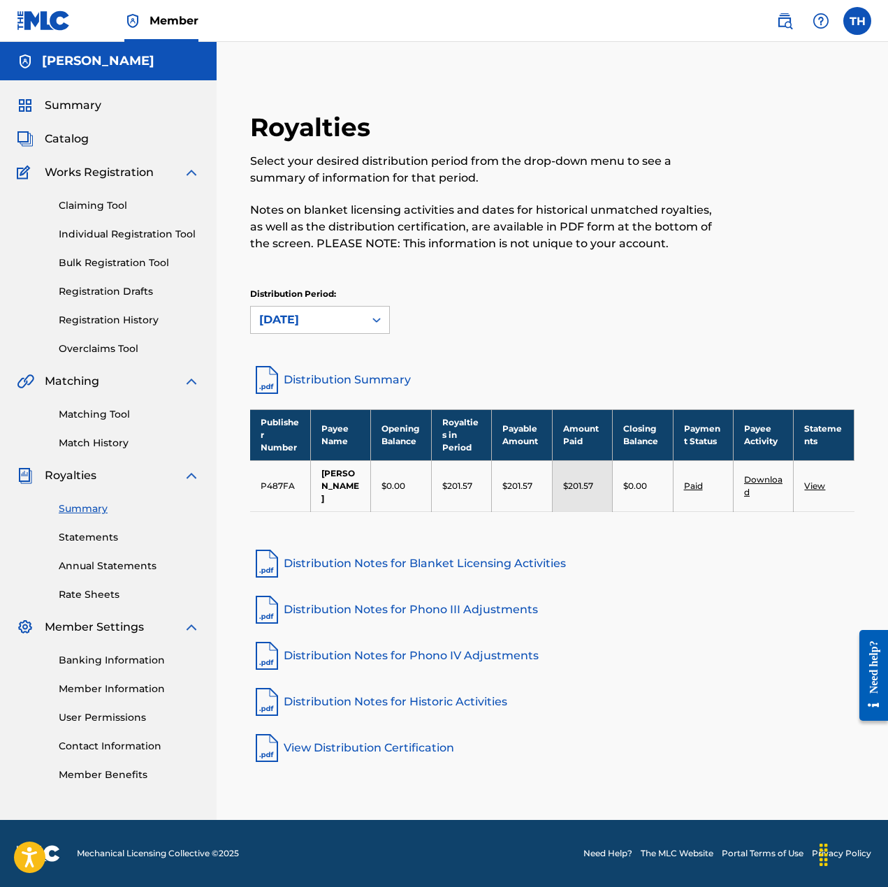
click at [374, 319] on icon at bounding box center [376, 320] width 8 height 5
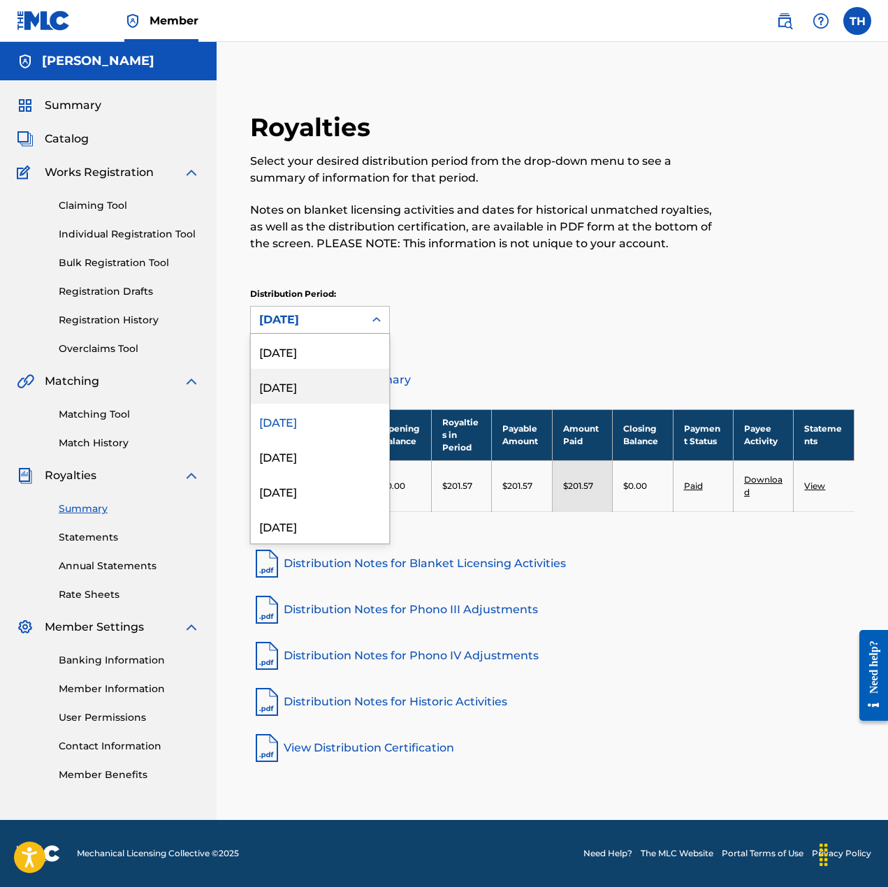
click at [333, 388] on div "[DATE]" at bounding box center [320, 386] width 138 height 35
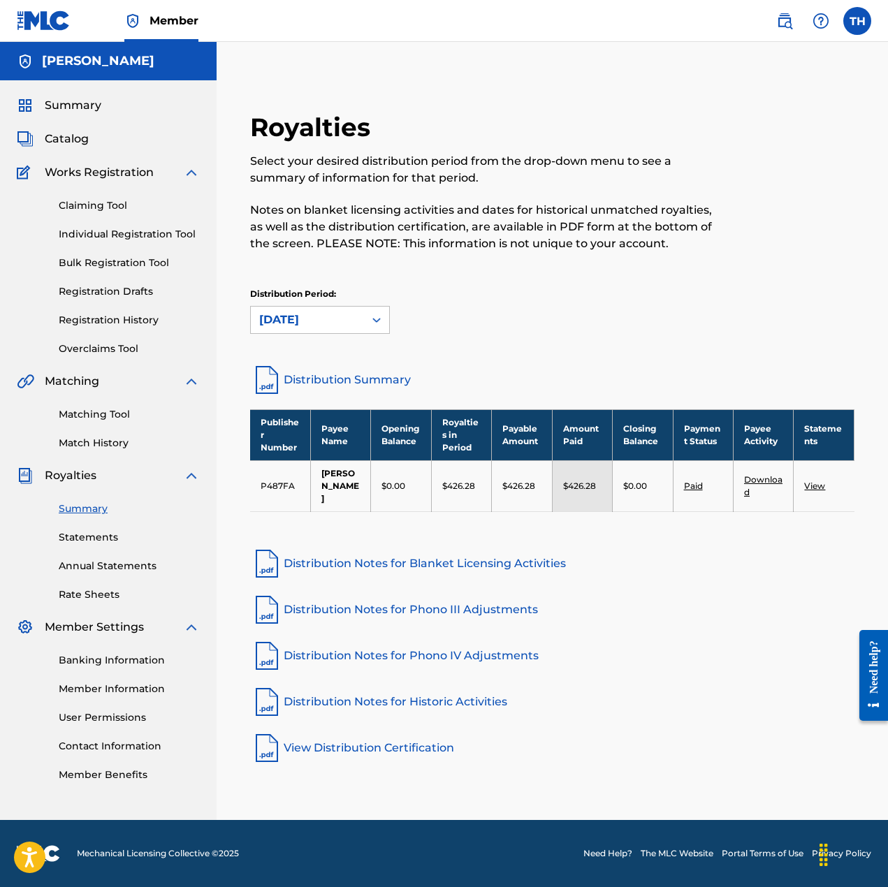
click at [339, 320] on div "[DATE]" at bounding box center [307, 320] width 96 height 17
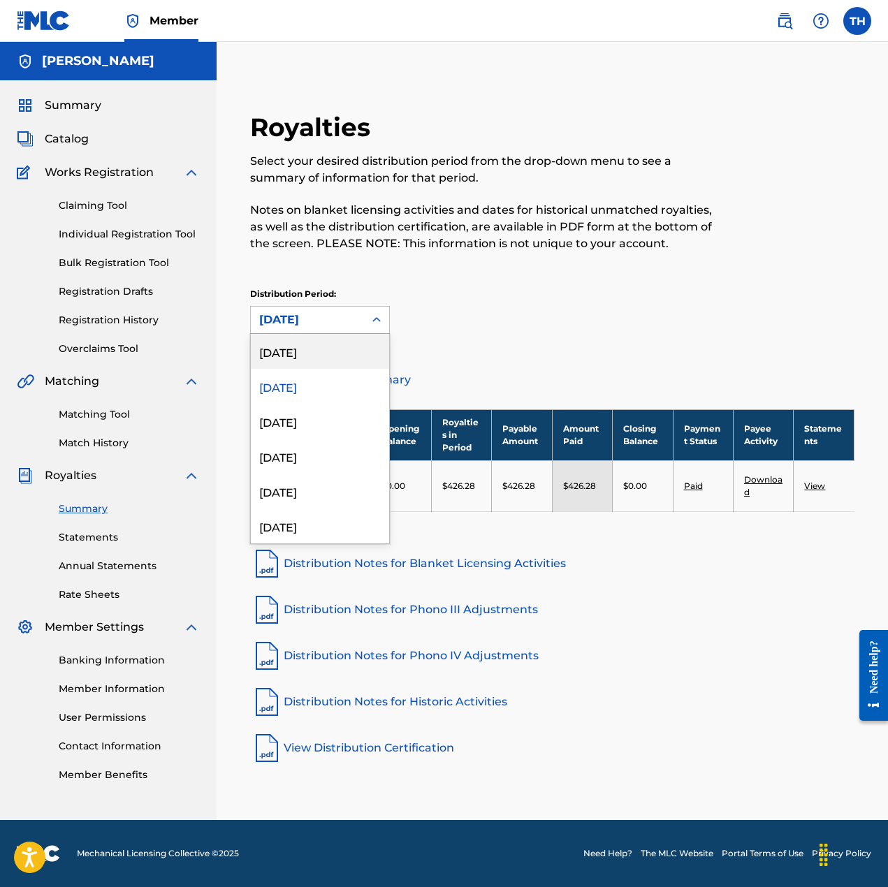
click at [315, 358] on div "[DATE]" at bounding box center [320, 351] width 138 height 35
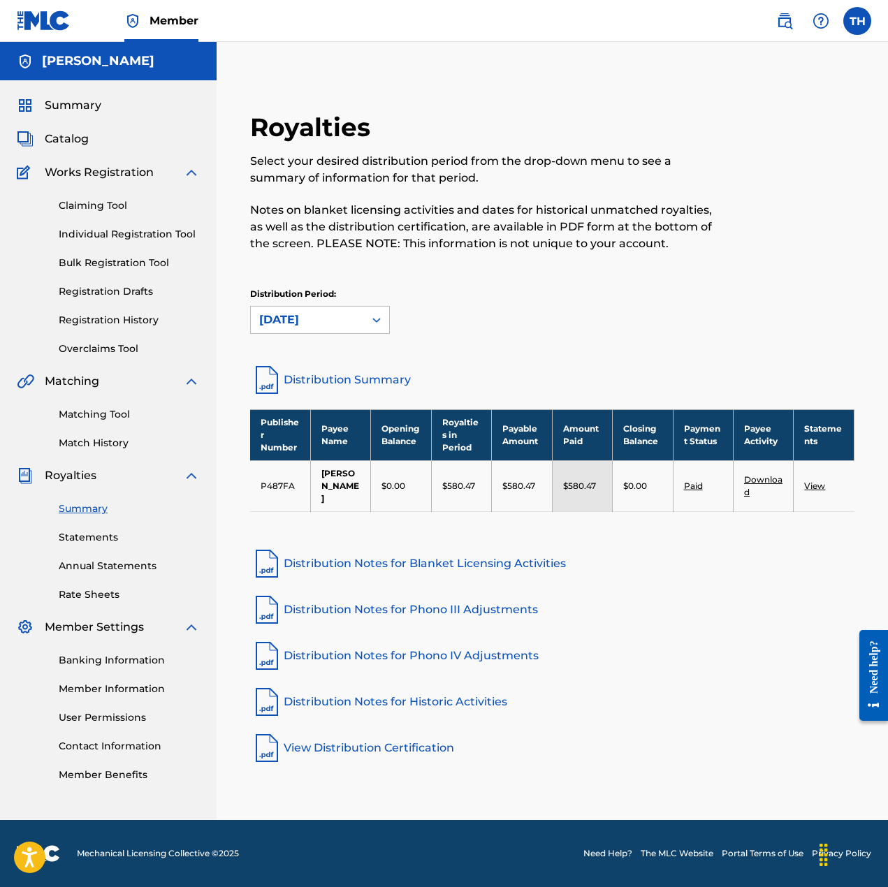
click at [80, 108] on span "Summary" at bounding box center [73, 105] width 57 height 17
